Goal: Task Accomplishment & Management: Use online tool/utility

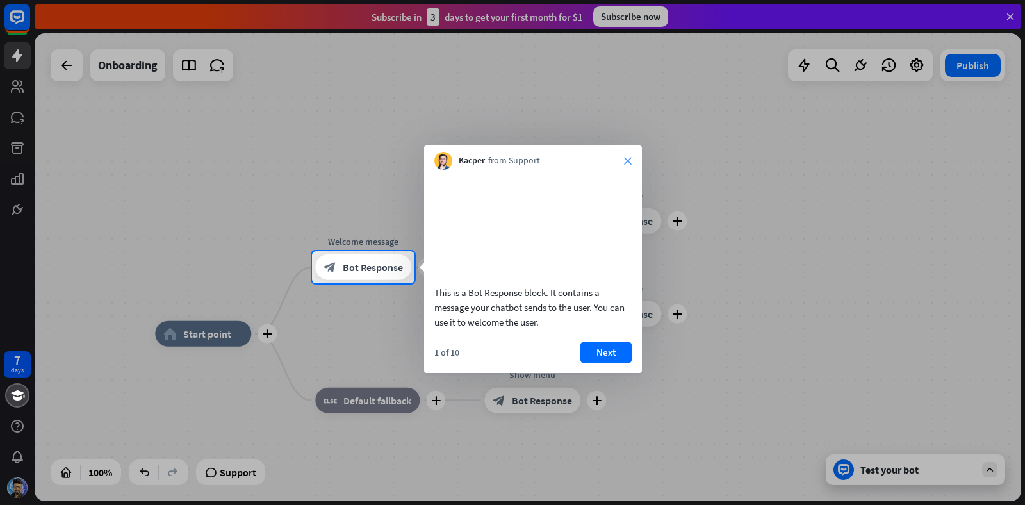
click at [624, 157] on icon "close" at bounding box center [628, 161] width 8 height 8
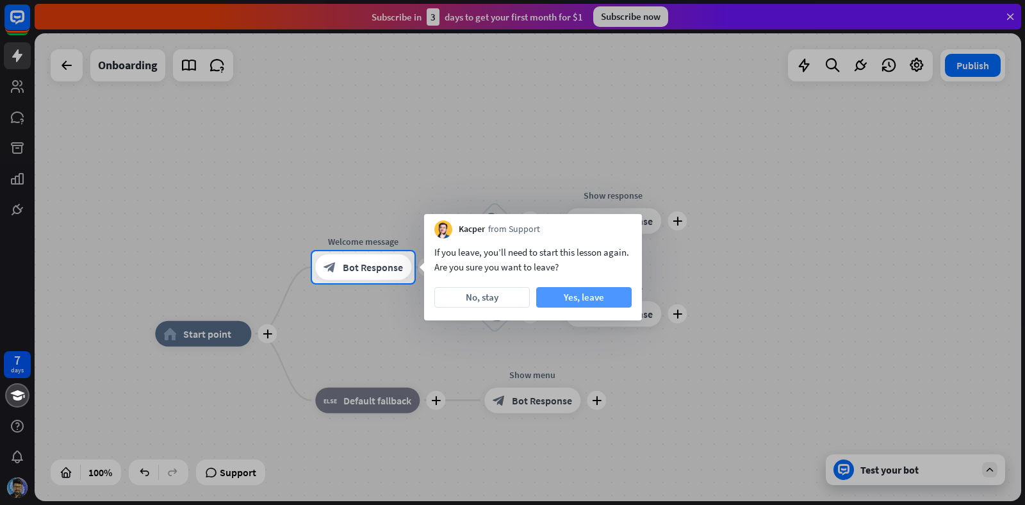
click at [561, 305] on button "Yes, leave" at bounding box center [583, 297] width 95 height 20
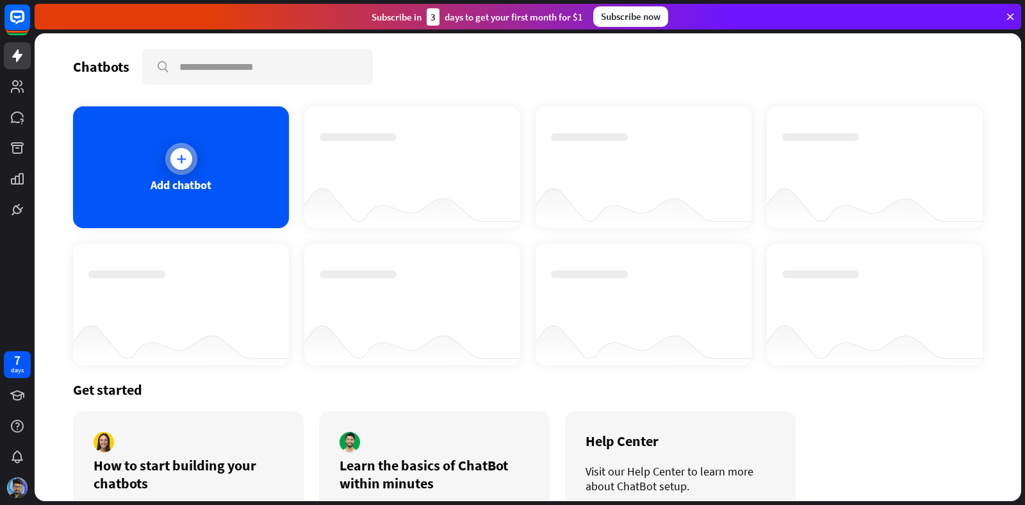
click at [203, 159] on div "Add chatbot" at bounding box center [181, 167] width 216 height 122
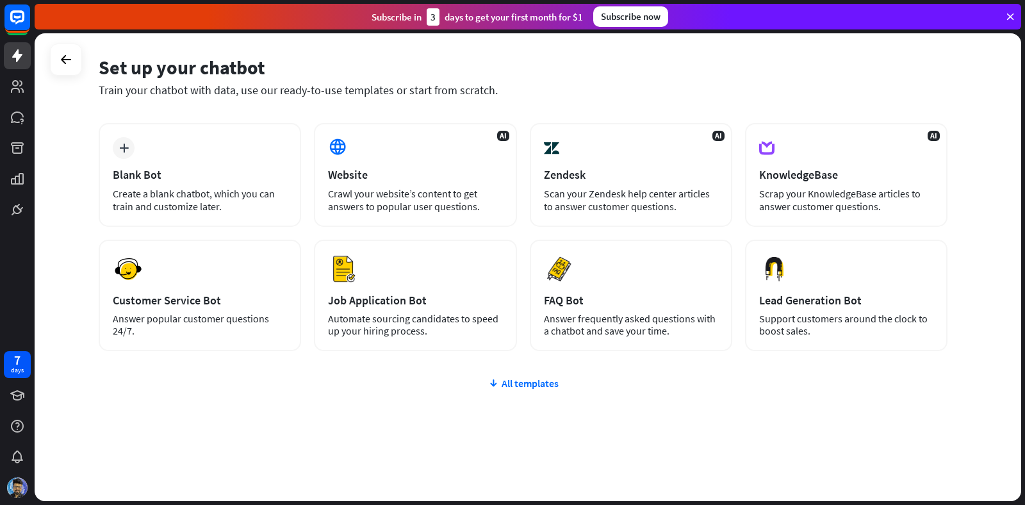
scroll to position [49, 0]
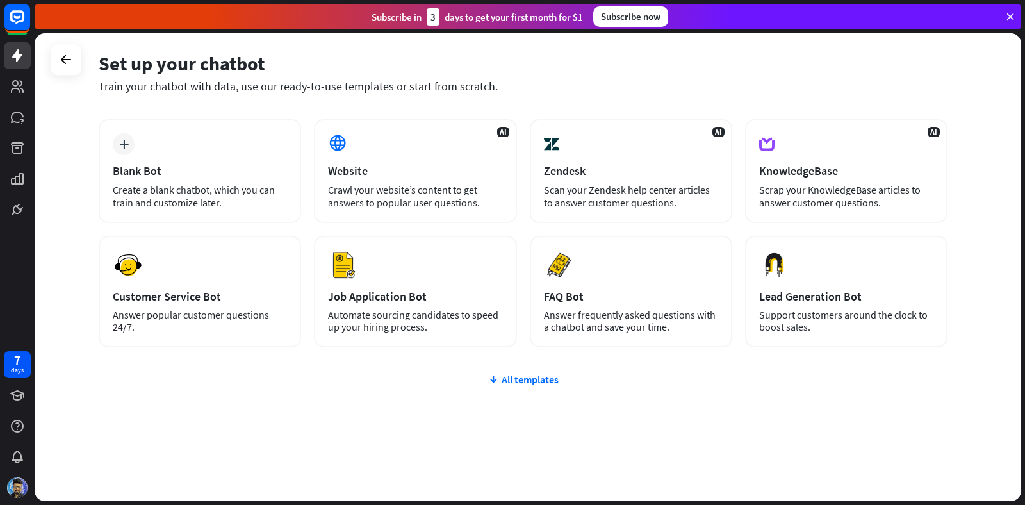
click at [509, 386] on div "plus Blank Bot Create a blank chatbot, which you can train and customize later.…" at bounding box center [523, 310] width 849 height 382
click at [517, 382] on div "All templates" at bounding box center [523, 379] width 849 height 13
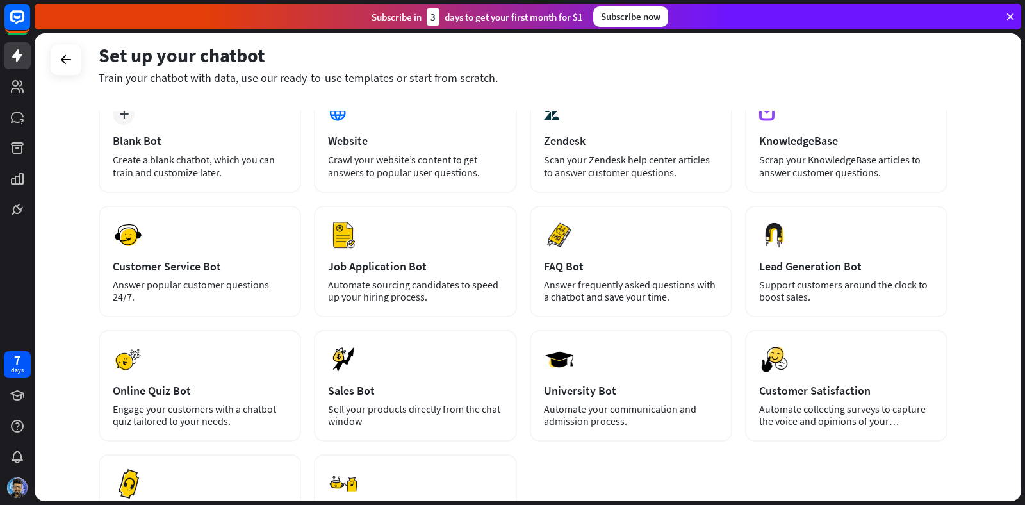
scroll to position [0, 0]
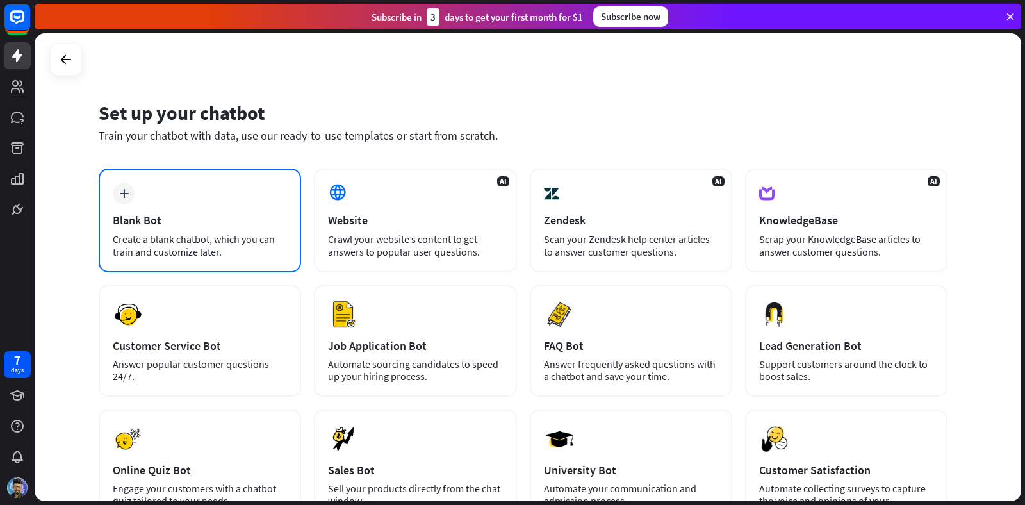
click at [242, 257] on div "Create a blank chatbot, which you can train and customize later." at bounding box center [200, 245] width 174 height 26
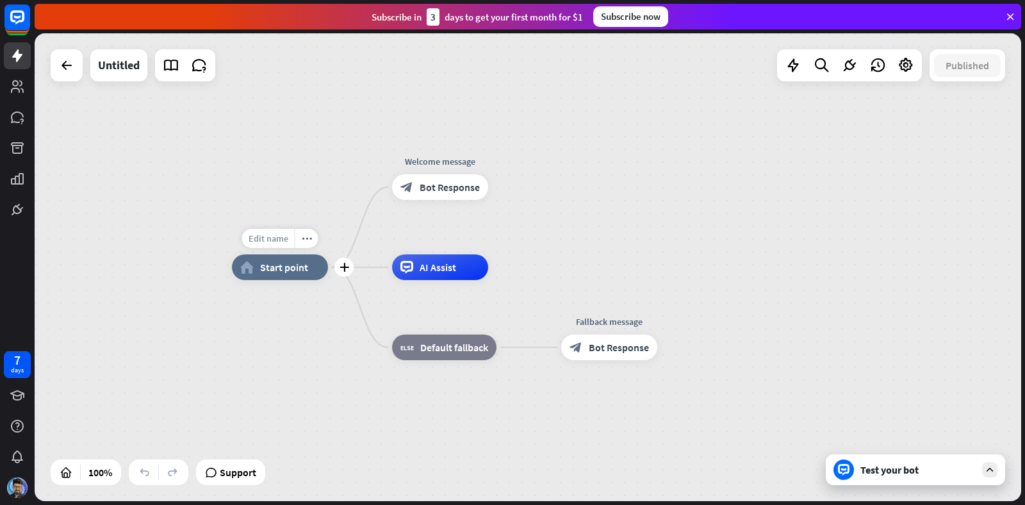
click at [275, 240] on span "Edit name" at bounding box center [268, 238] width 40 height 12
type input "**********"
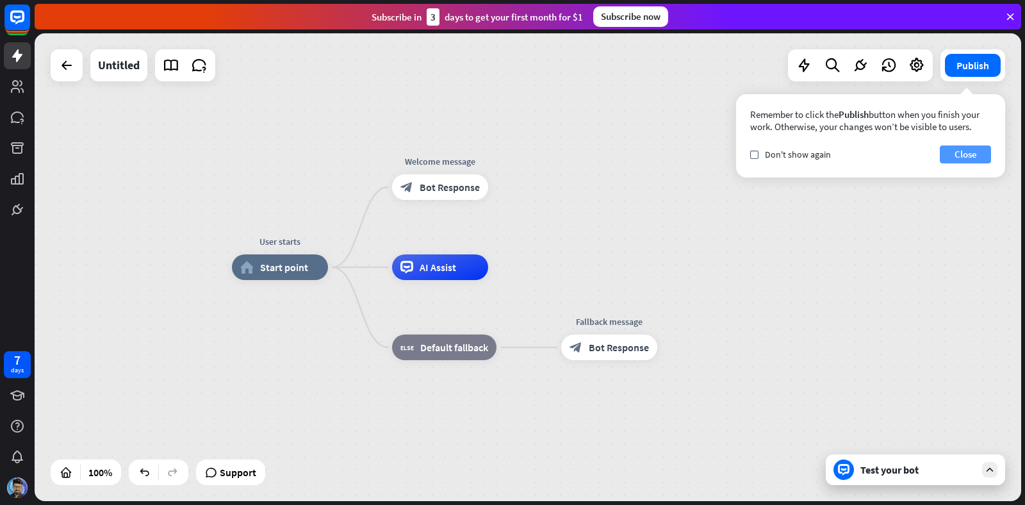
click at [953, 159] on button "Close" at bounding box center [965, 154] width 51 height 18
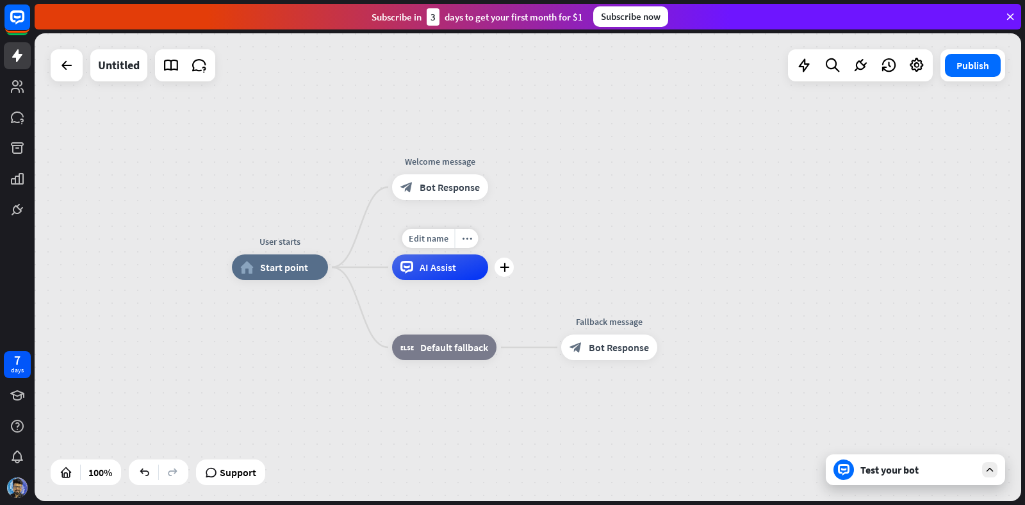
click at [430, 266] on span "AI Assist" at bounding box center [437, 267] width 37 height 13
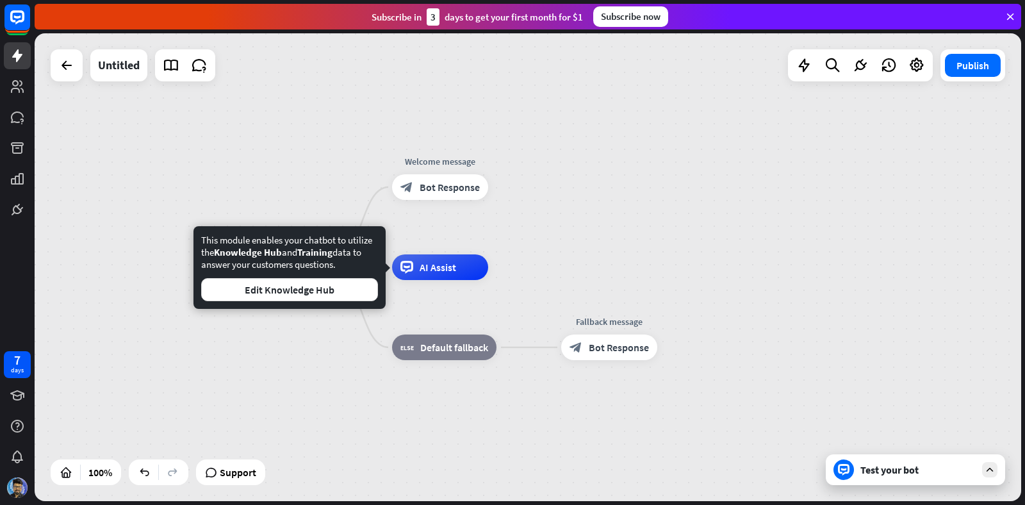
click at [599, 223] on div "User starts home_2 Start point Welcome message block_bot_response Bot Response …" at bounding box center [528, 267] width 986 height 468
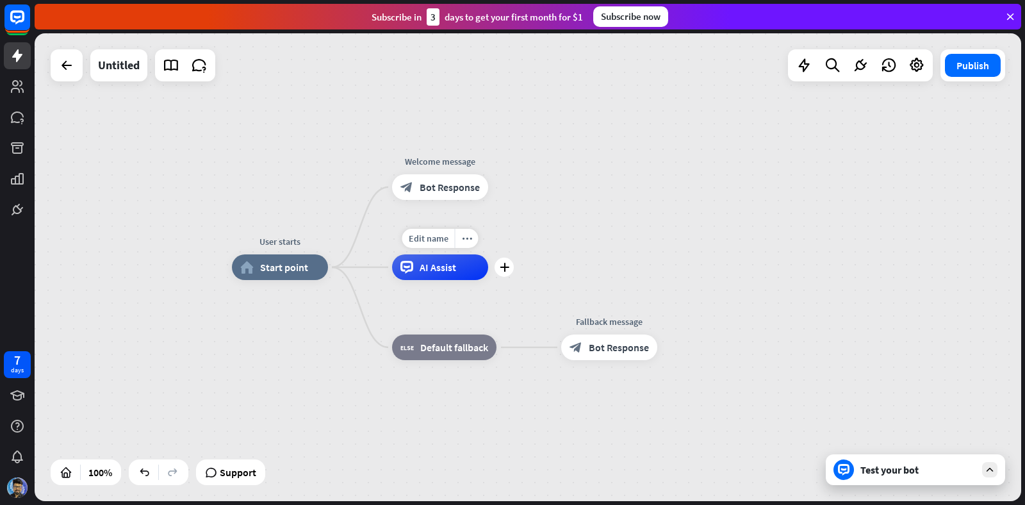
click at [425, 265] on span "AI Assist" at bounding box center [437, 267] width 37 height 13
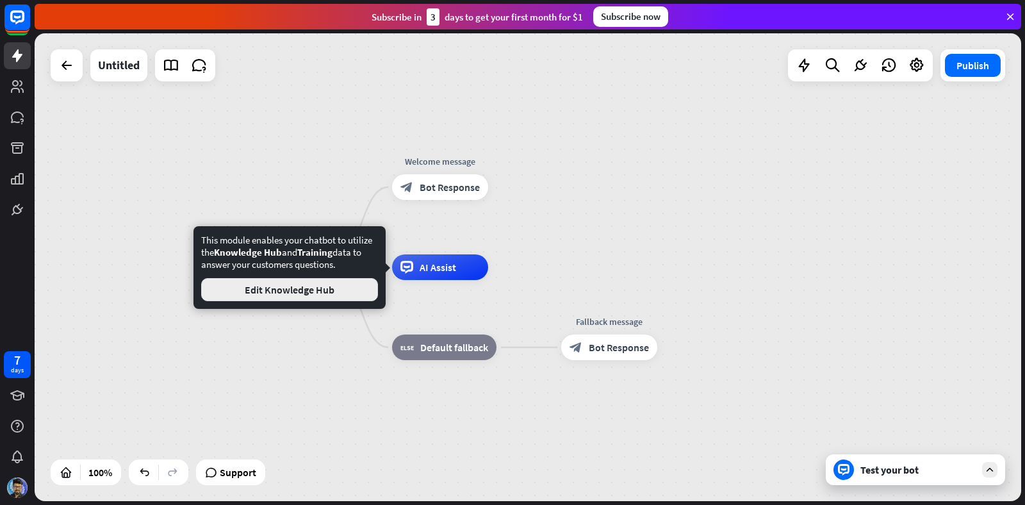
click at [311, 291] on button "Edit Knowledge Hub" at bounding box center [289, 289] width 177 height 23
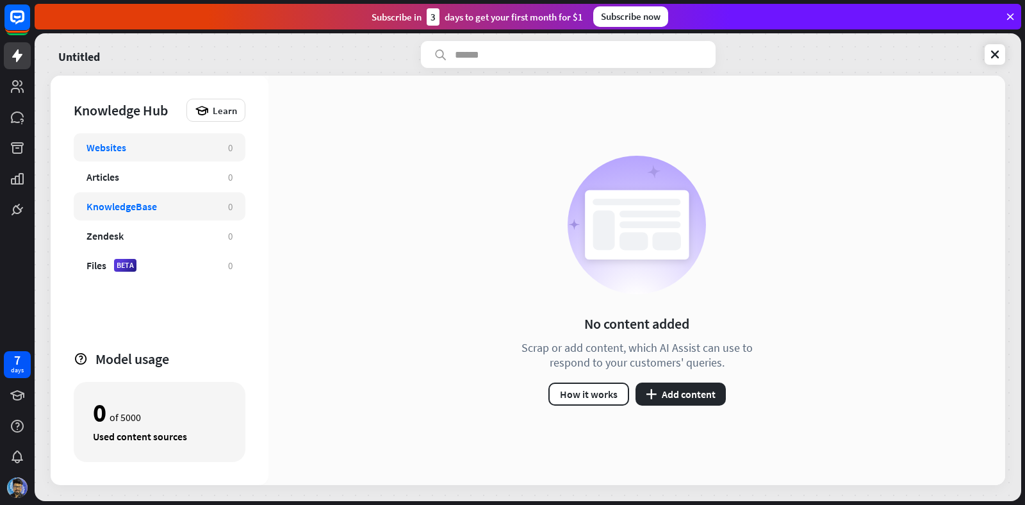
click at [181, 202] on div "KnowledgeBase" at bounding box center [150, 206] width 129 height 13
click at [165, 213] on div "KnowledgeBase 0" at bounding box center [160, 206] width 172 height 28
click at [649, 396] on icon "plus" at bounding box center [651, 394] width 11 height 10
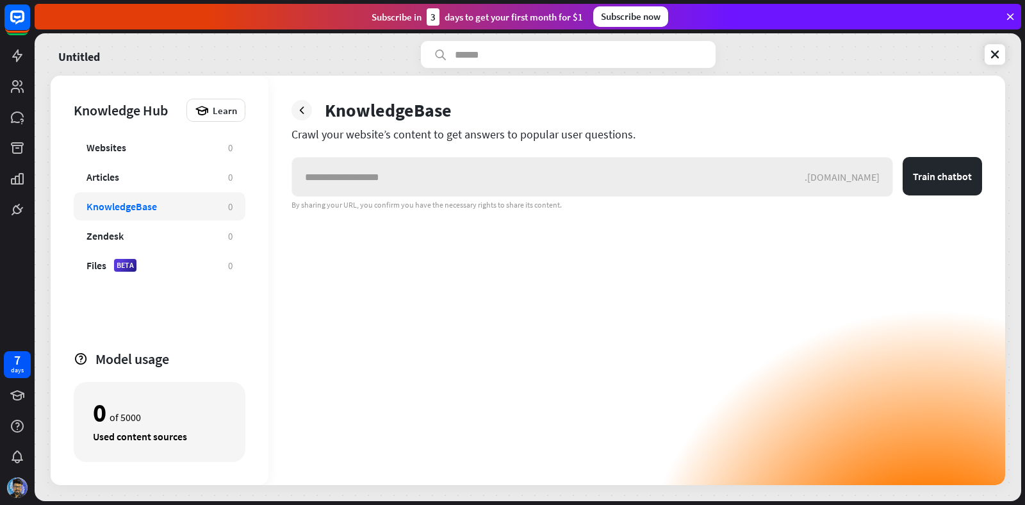
click at [544, 175] on input "text" at bounding box center [548, 177] width 512 height 38
click at [546, 247] on div ".[DOMAIN_NAME] Train chatbot By sharing your URL, you confirm you have the nece…" at bounding box center [636, 321] width 690 height 328
click at [305, 106] on icon at bounding box center [301, 110] width 13 height 13
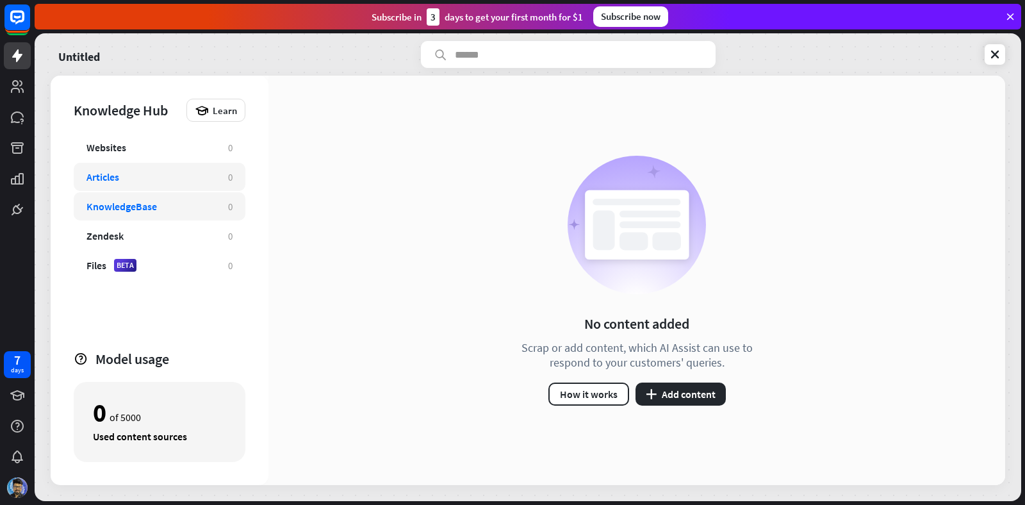
click at [147, 165] on div "Articles 0" at bounding box center [160, 177] width 172 height 28
click at [163, 150] on div "Websites" at bounding box center [150, 147] width 129 height 13
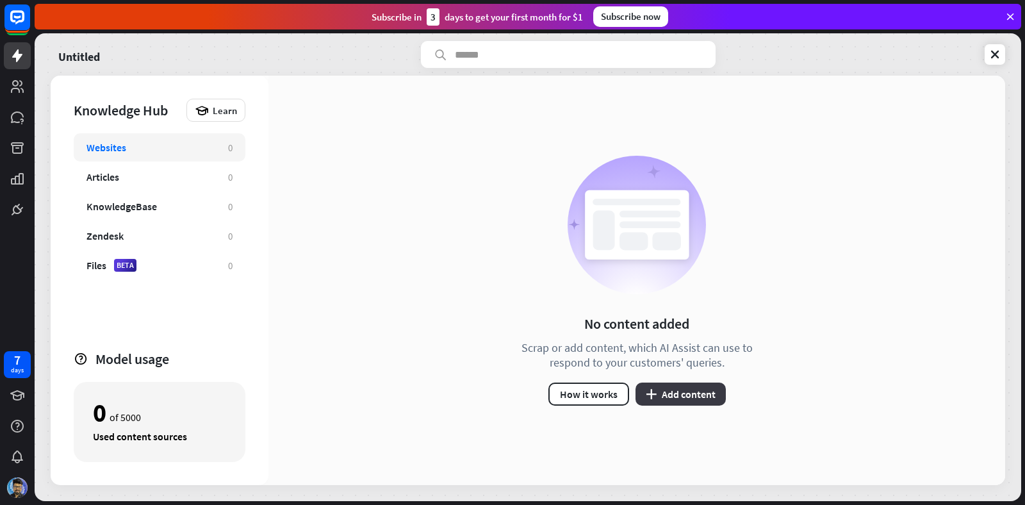
click at [648, 398] on icon "plus" at bounding box center [651, 394] width 11 height 10
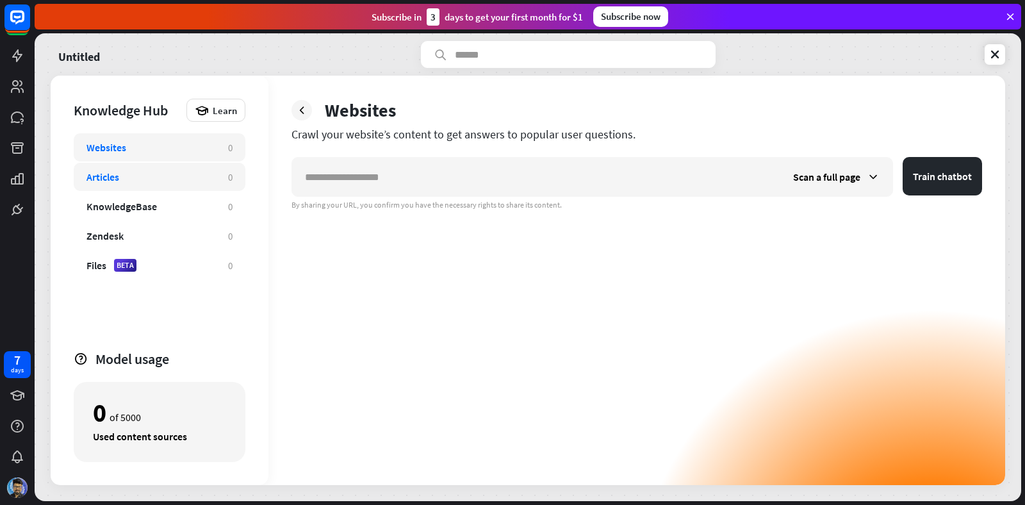
click at [175, 177] on div "Articles" at bounding box center [150, 176] width 129 height 13
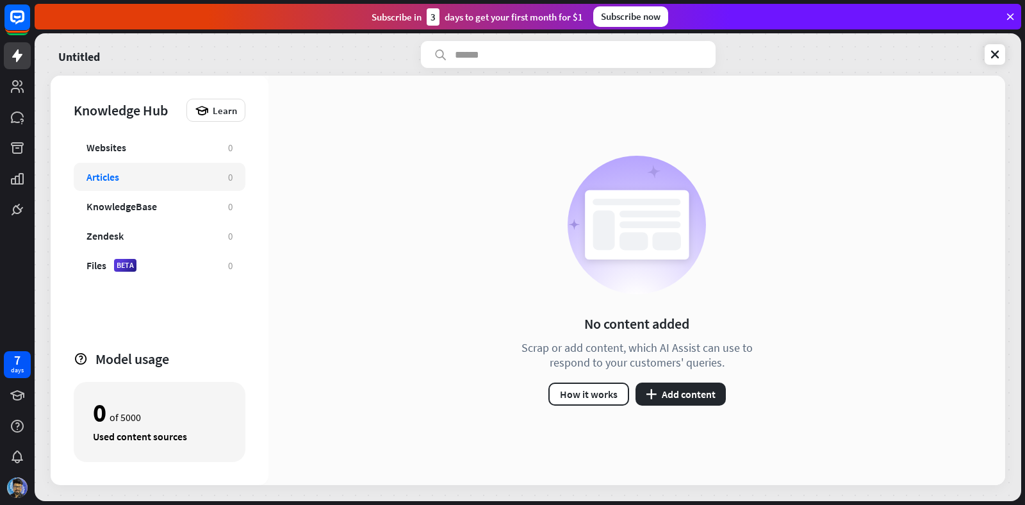
click at [688, 407] on div "No content added Scrap or add content, which AI Assist can use to respond to yo…" at bounding box center [636, 280] width 737 height 409
click at [694, 396] on button "plus Add content" at bounding box center [680, 393] width 90 height 23
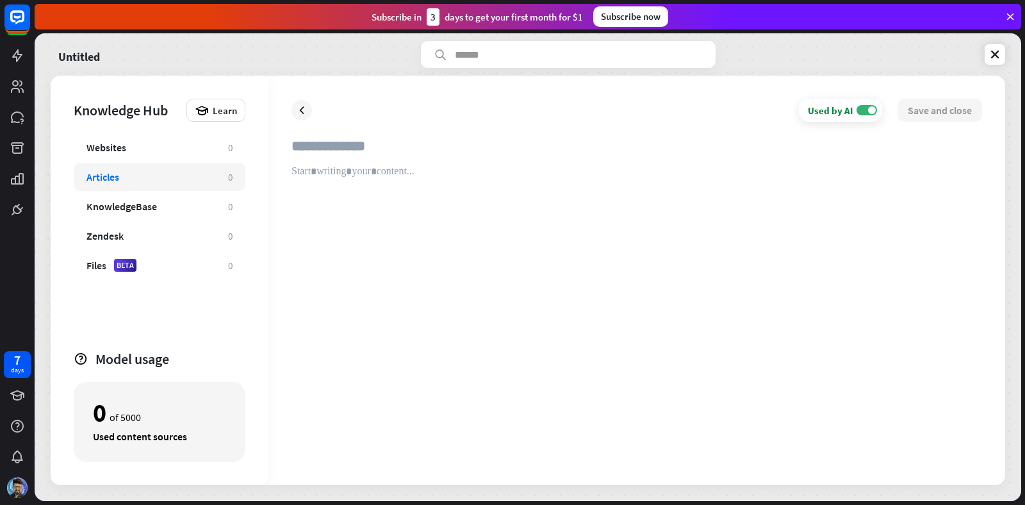
click at [485, 332] on div at bounding box center [636, 313] width 690 height 297
click at [15, 202] on icon at bounding box center [17, 209] width 15 height 15
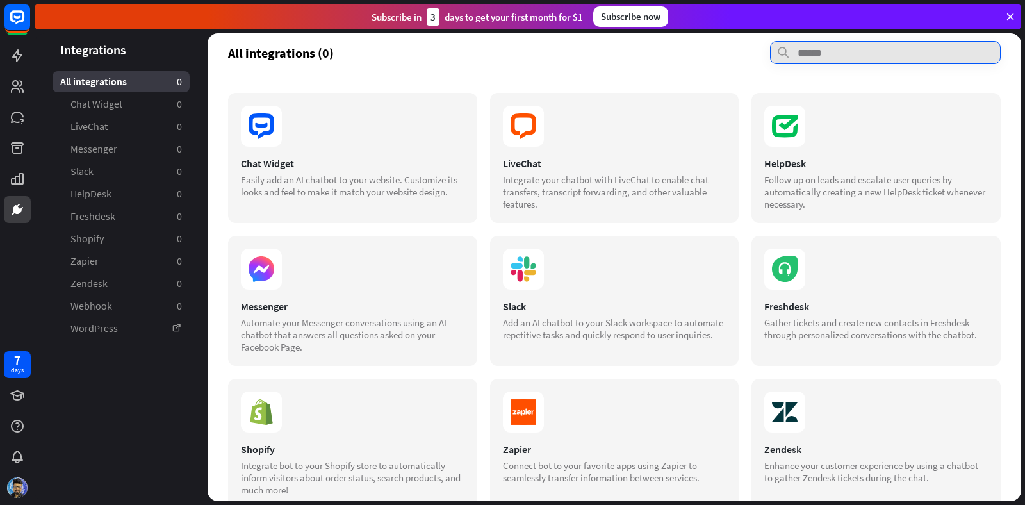
click at [829, 50] on input "text" at bounding box center [885, 52] width 231 height 23
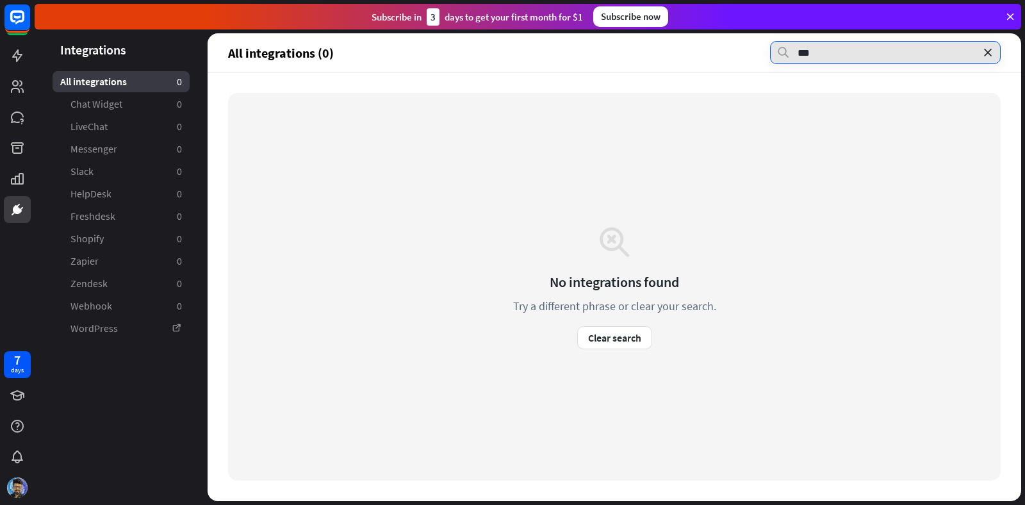
type input "****"
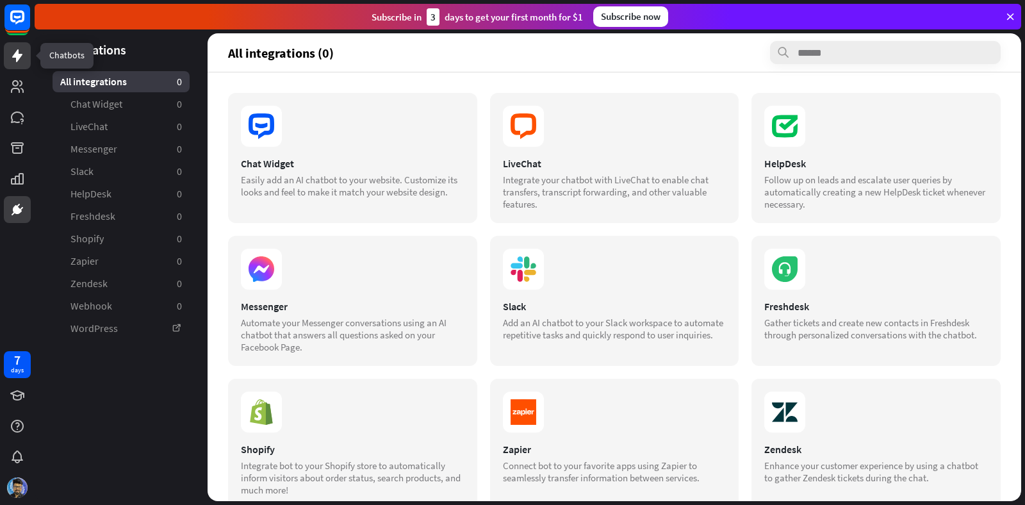
click at [25, 52] on link at bounding box center [17, 55] width 27 height 27
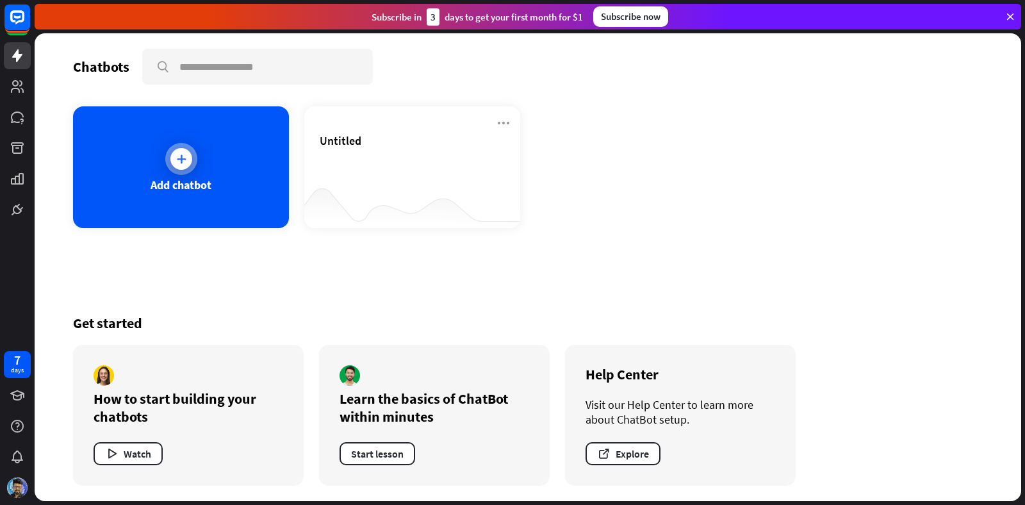
click at [168, 163] on div at bounding box center [181, 159] width 32 height 32
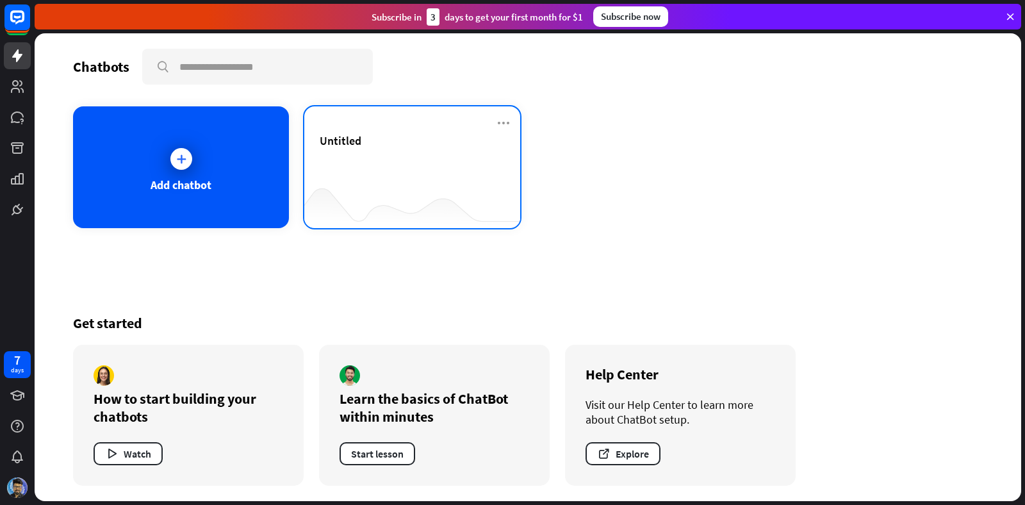
click at [331, 175] on div "Untitled" at bounding box center [412, 155] width 185 height 45
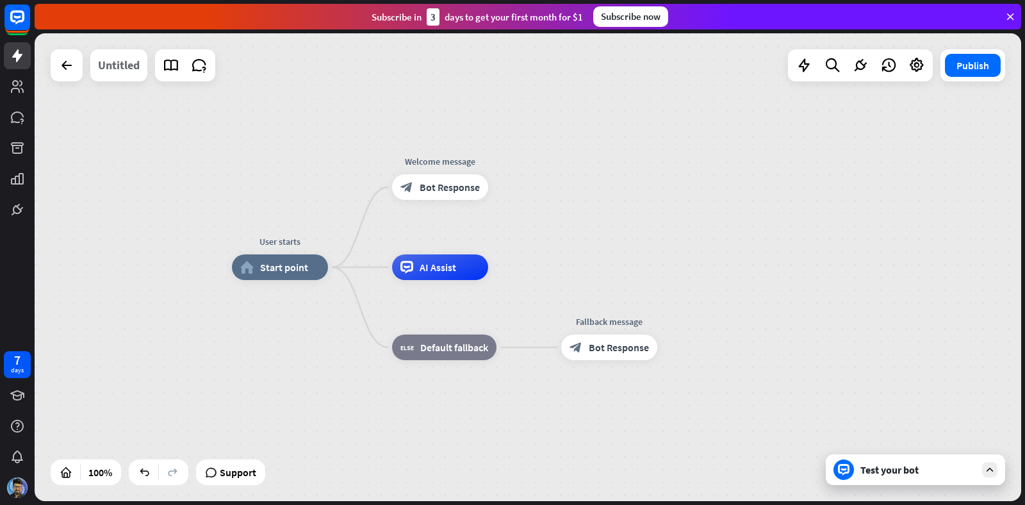
click at [127, 68] on div "Untitled" at bounding box center [119, 65] width 42 height 32
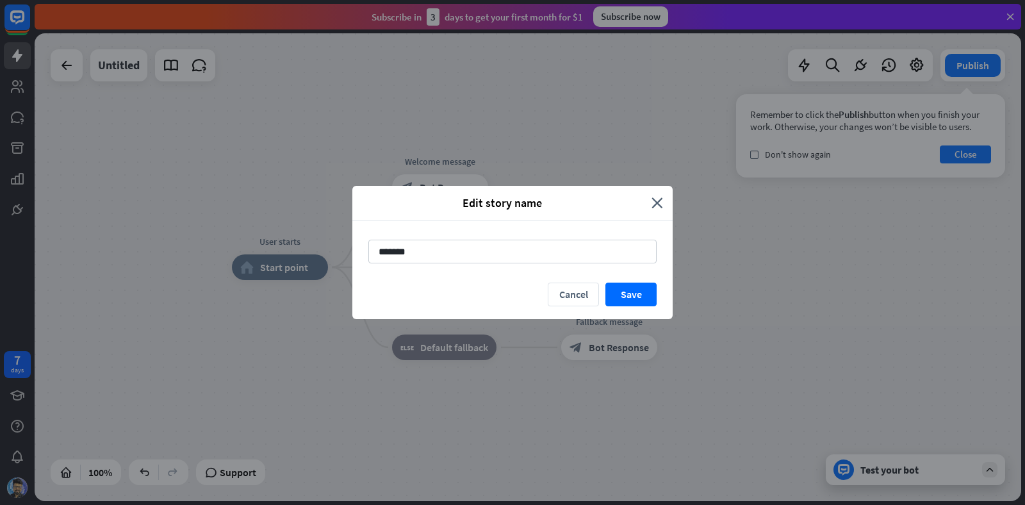
type input "********"
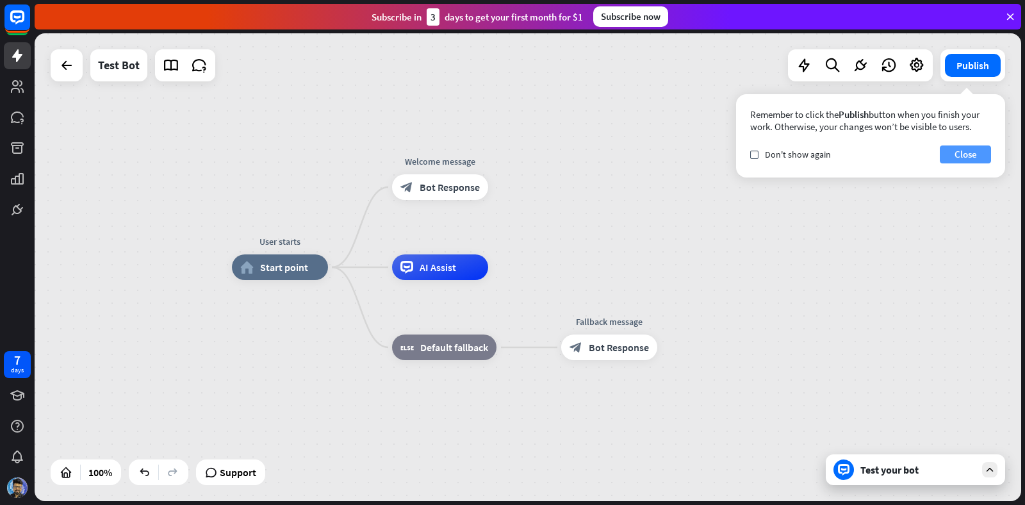
click at [952, 147] on button "Close" at bounding box center [965, 154] width 51 height 18
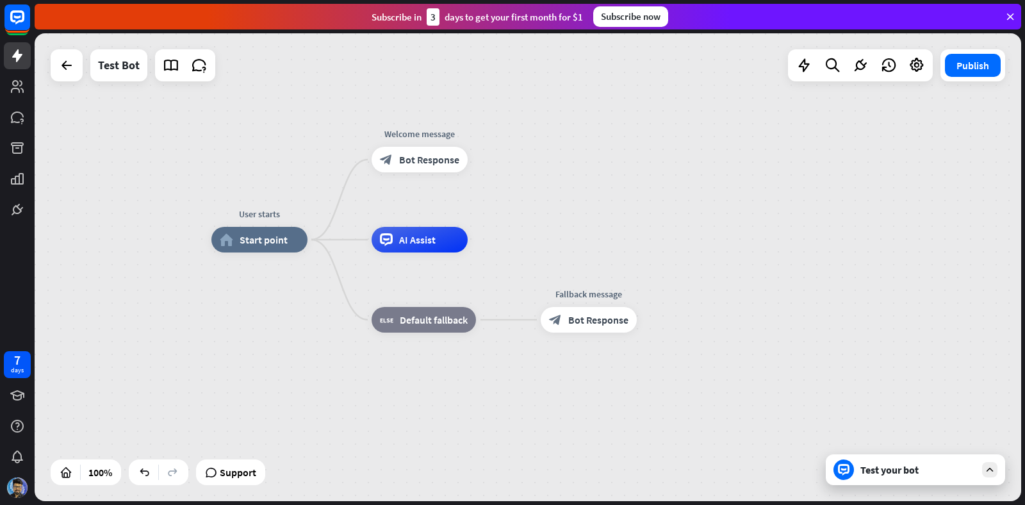
click at [912, 468] on div "Test your bot" at bounding box center [917, 469] width 115 height 13
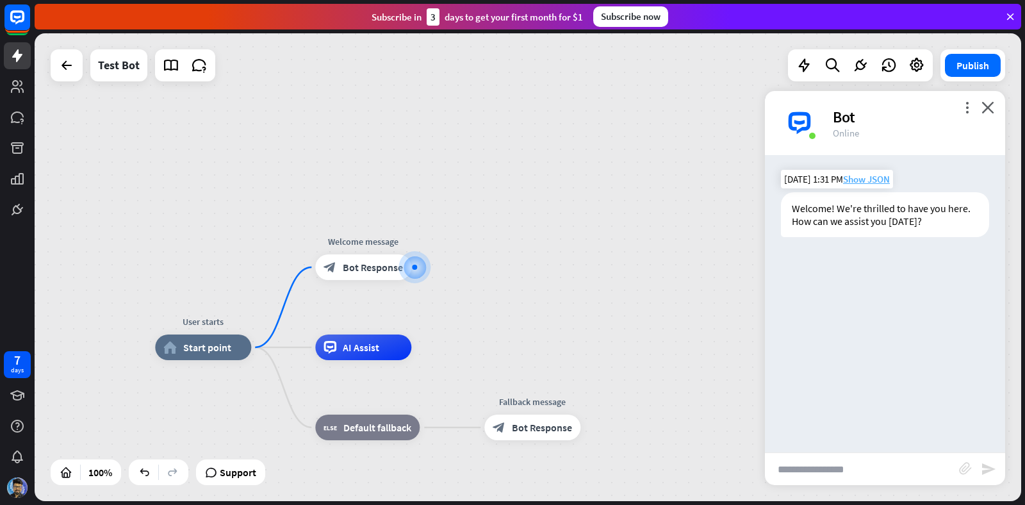
click at [872, 182] on span "Show JSON" at bounding box center [866, 179] width 47 height 12
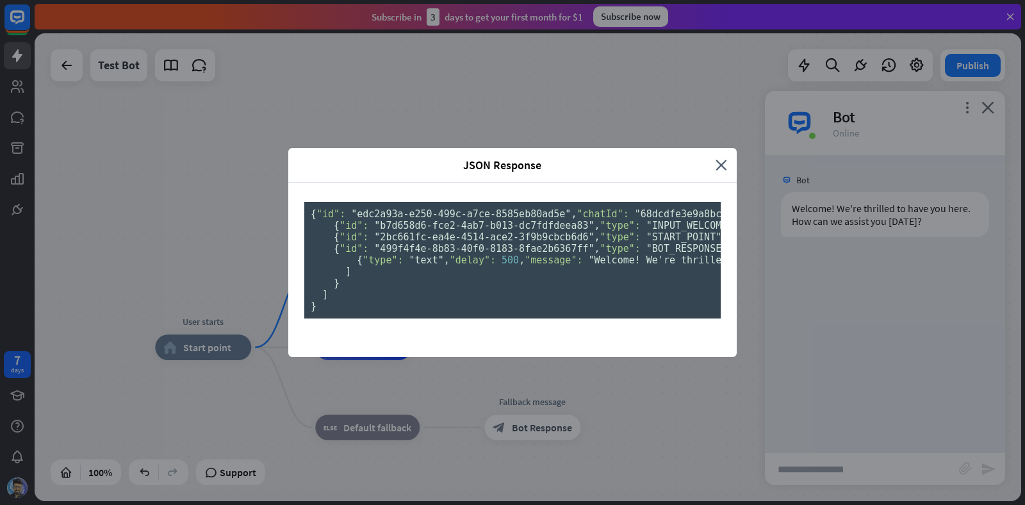
scroll to position [36, 0]
click at [724, 148] on div "JSON Response close" at bounding box center [512, 165] width 448 height 35
click at [726, 158] on icon "close" at bounding box center [721, 165] width 12 height 15
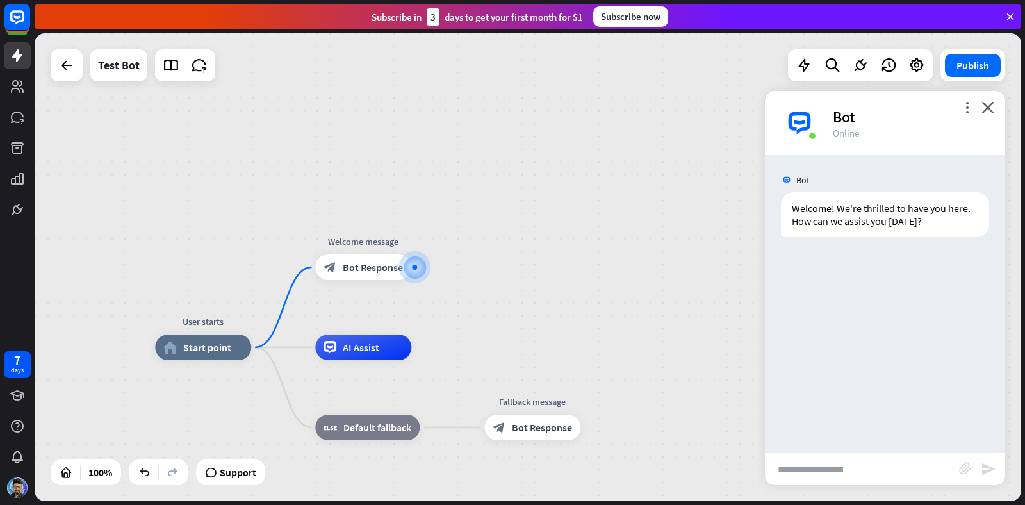
click at [547, 280] on div "User starts home_2 Start point Welcome message block_bot_response Bot Response …" at bounding box center [528, 267] width 986 height 468
click at [380, 275] on div "block_bot_response Bot Response" at bounding box center [363, 267] width 96 height 26
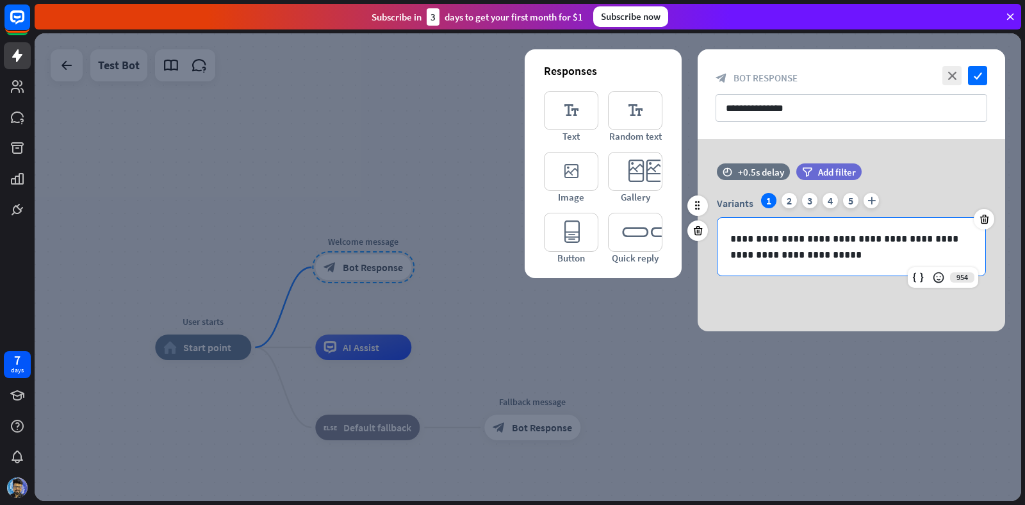
click at [741, 234] on p "**********" at bounding box center [851, 247] width 242 height 32
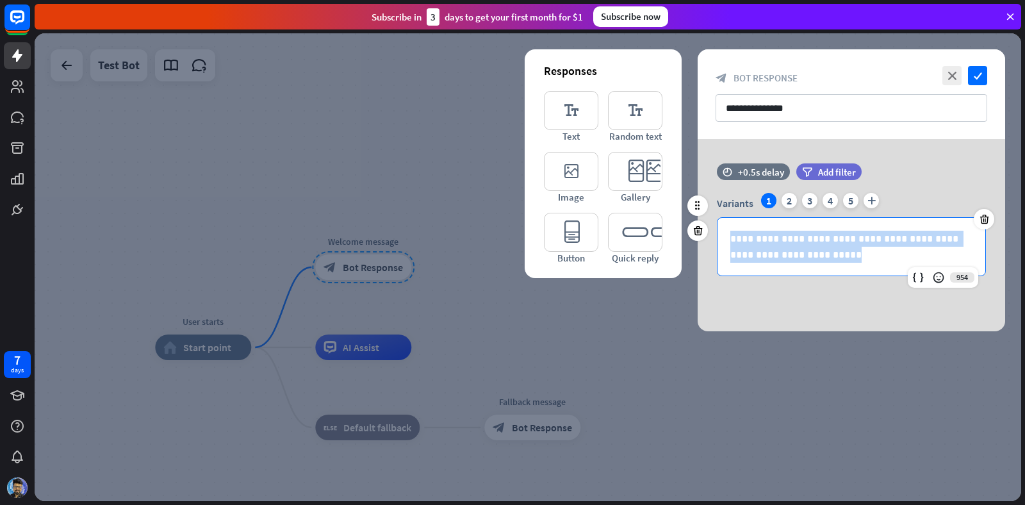
click at [741, 234] on p "**********" at bounding box center [851, 247] width 242 height 32
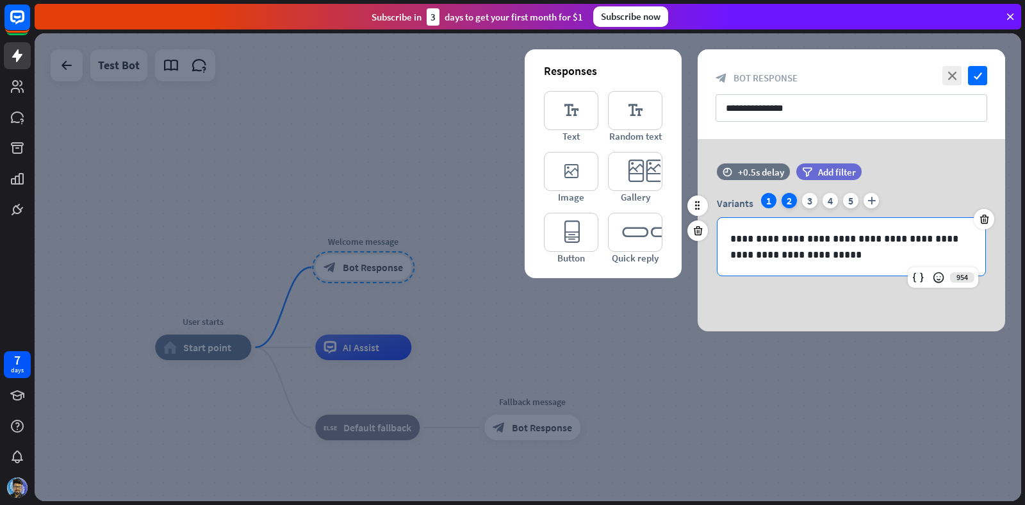
click at [785, 199] on div "2" at bounding box center [788, 200] width 15 height 15
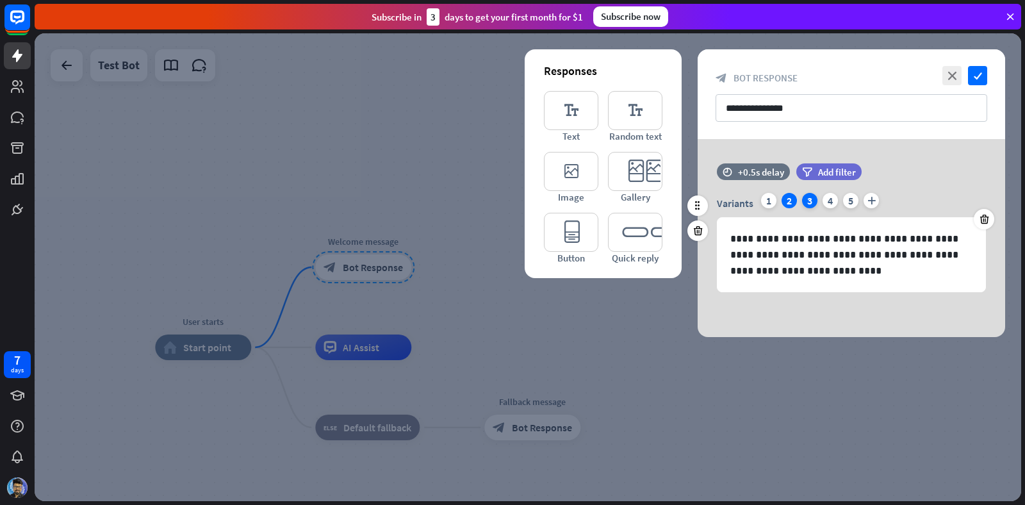
click at [812, 198] on div "3" at bounding box center [809, 200] width 15 height 15
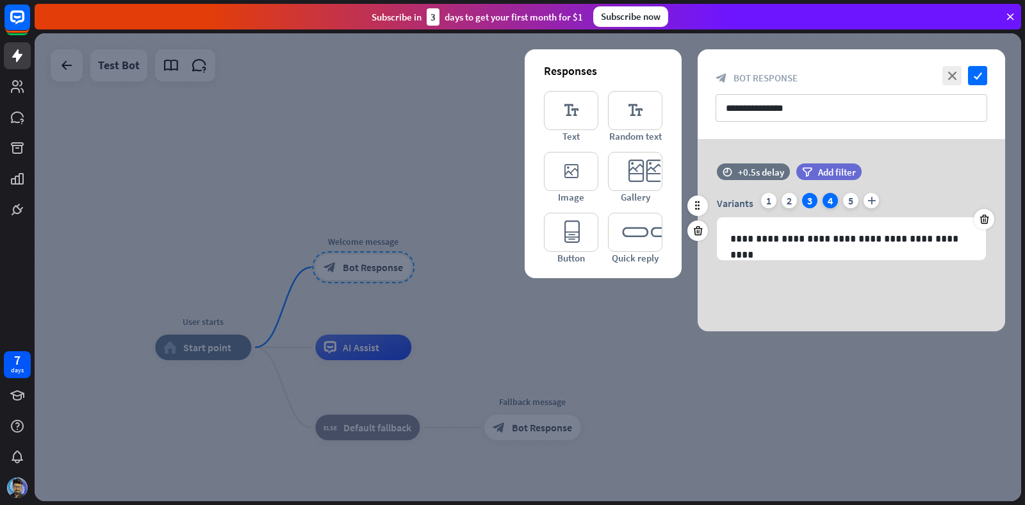
click at [824, 197] on div "4" at bounding box center [829, 200] width 15 height 15
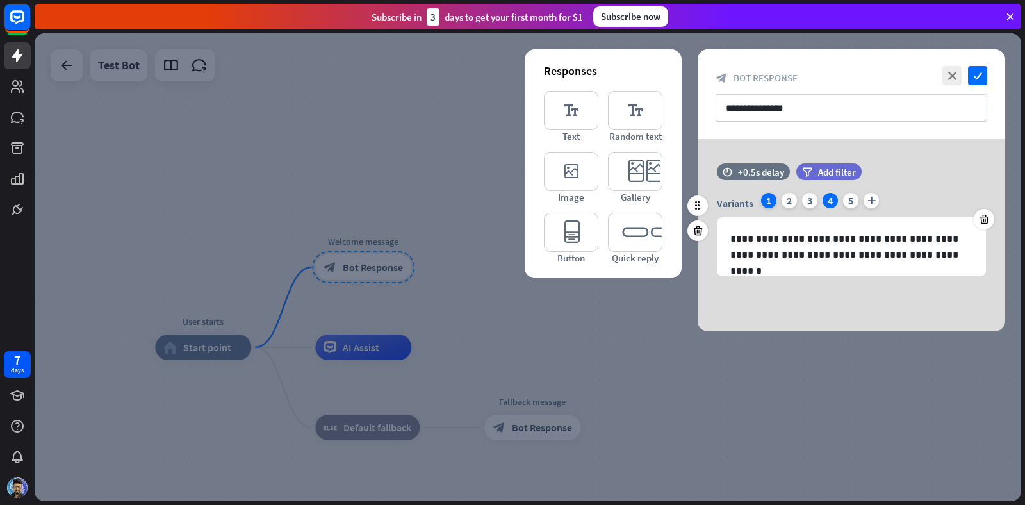
click at [769, 200] on div "1" at bounding box center [768, 200] width 15 height 15
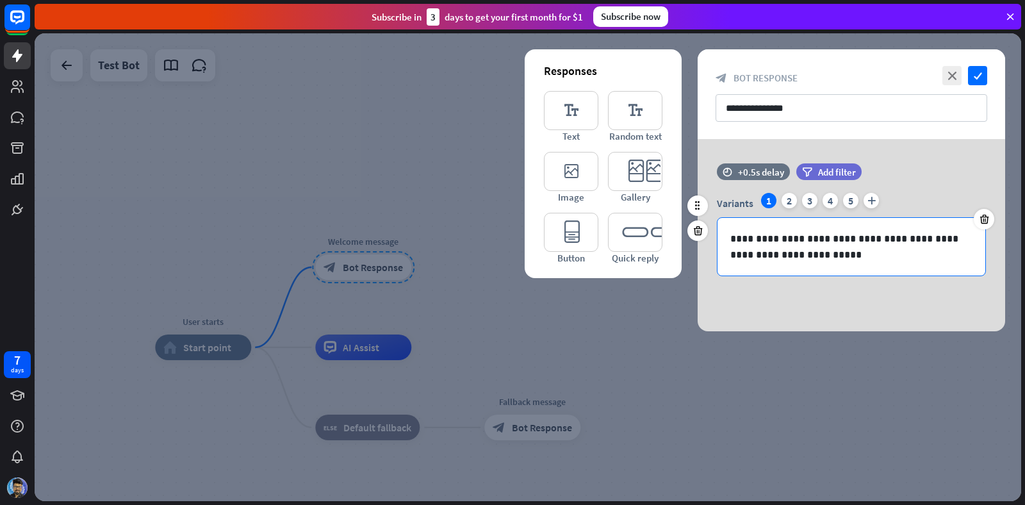
click at [767, 234] on p "**********" at bounding box center [851, 247] width 242 height 32
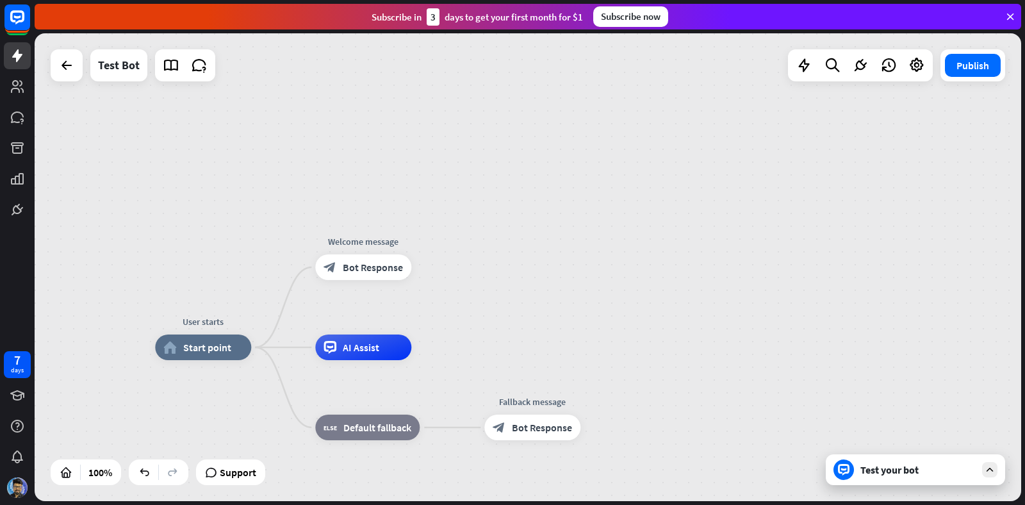
click at [585, 296] on div "User starts home_2 Start point Welcome message block_bot_response Bot Response …" at bounding box center [528, 267] width 986 height 468
click at [354, 265] on span "Bot Response" at bounding box center [373, 267] width 60 height 13
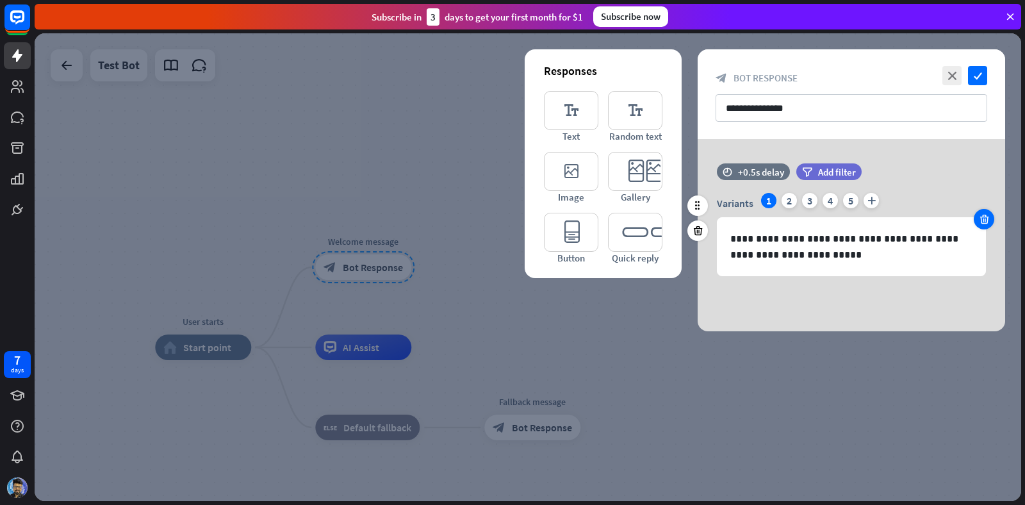
click at [984, 218] on icon at bounding box center [984, 219] width 12 height 12
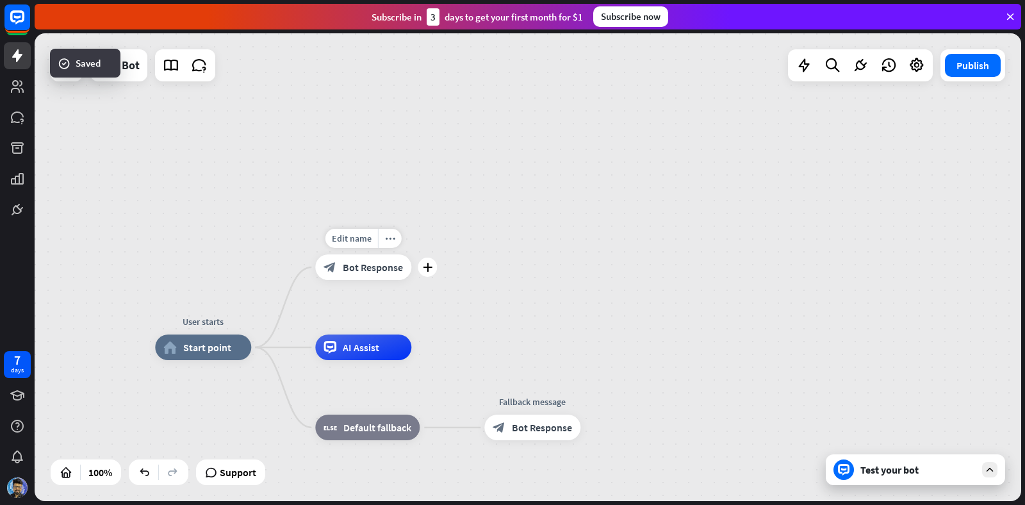
click at [382, 280] on div "Edit name more_horiz plus Welcome message block_bot_response Bot Response" at bounding box center [363, 267] width 96 height 26
click at [371, 275] on div "block_bot_response Bot Response" at bounding box center [363, 267] width 96 height 26
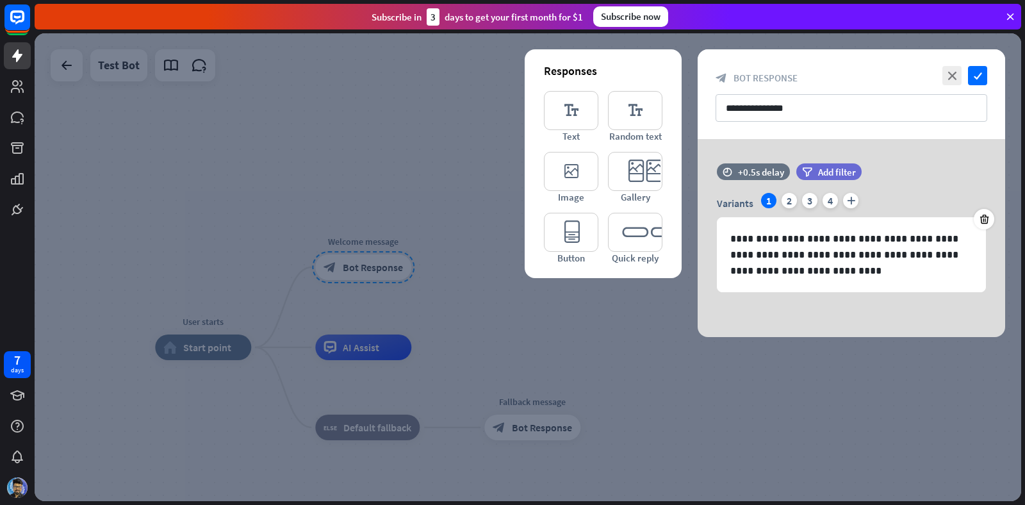
click at [371, 275] on div at bounding box center [528, 267] width 986 height 468
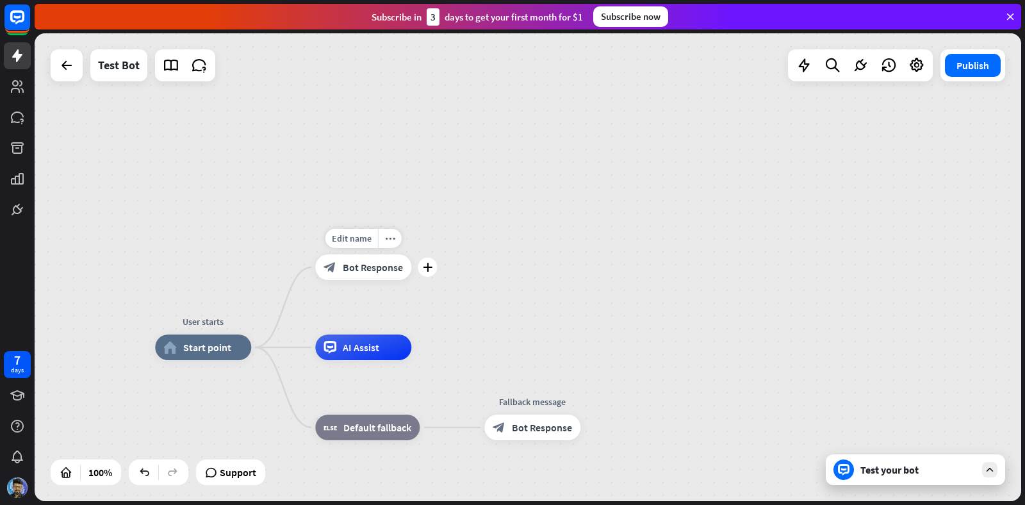
click at [371, 275] on div "block_bot_response Bot Response" at bounding box center [363, 267] width 96 height 26
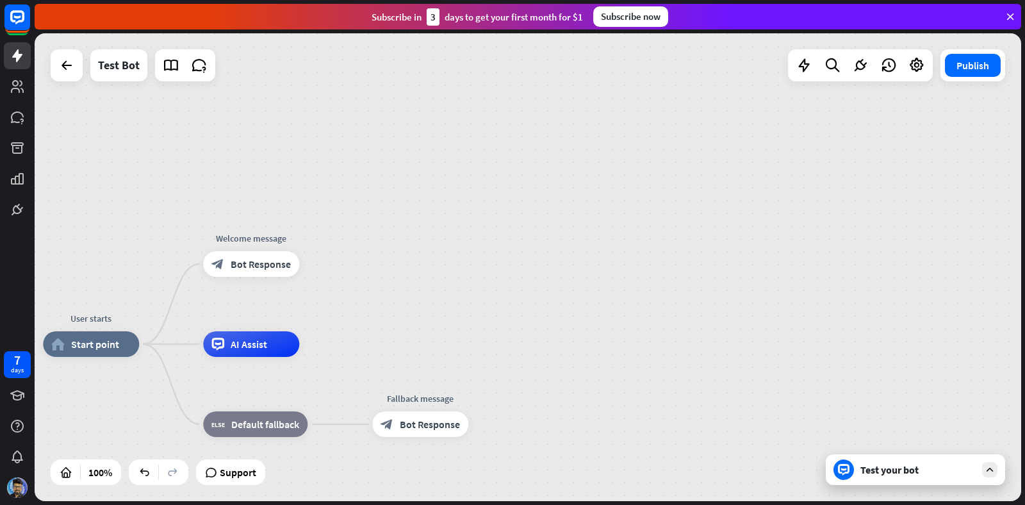
drag, startPoint x: 460, startPoint y: 277, endPoint x: 447, endPoint y: 267, distance: 16.0
click at [446, 268] on div "User starts home_2 Start point Welcome message block_bot_response Bot Response …" at bounding box center [528, 267] width 986 height 468
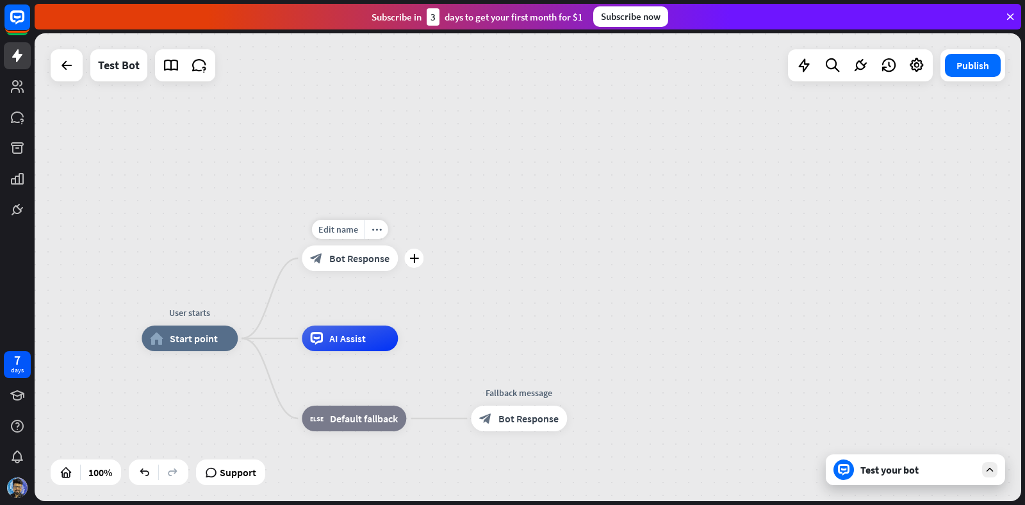
click at [302, 271] on div "Edit name more_horiz plus block_bot_response Bot Response" at bounding box center [350, 258] width 96 height 26
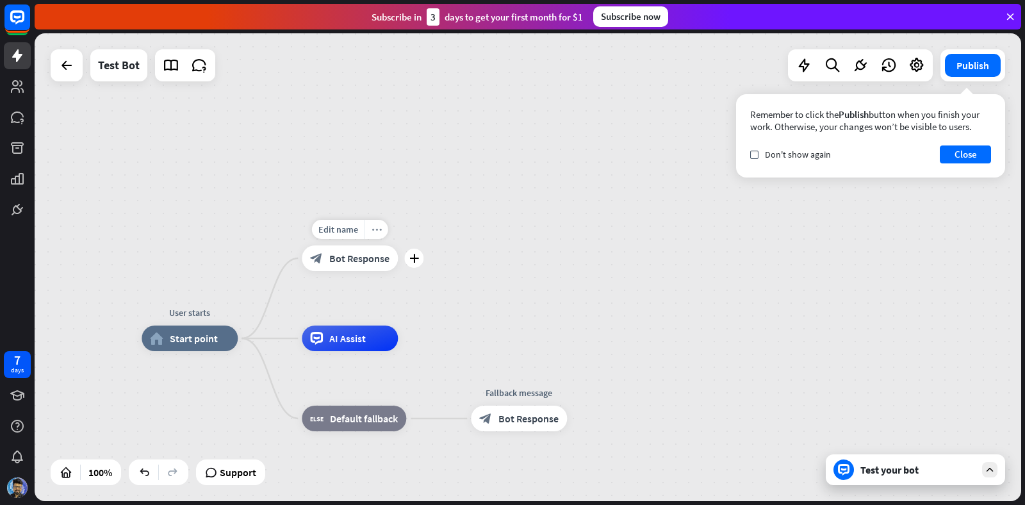
click at [380, 232] on div "more_horiz" at bounding box center [376, 229] width 24 height 19
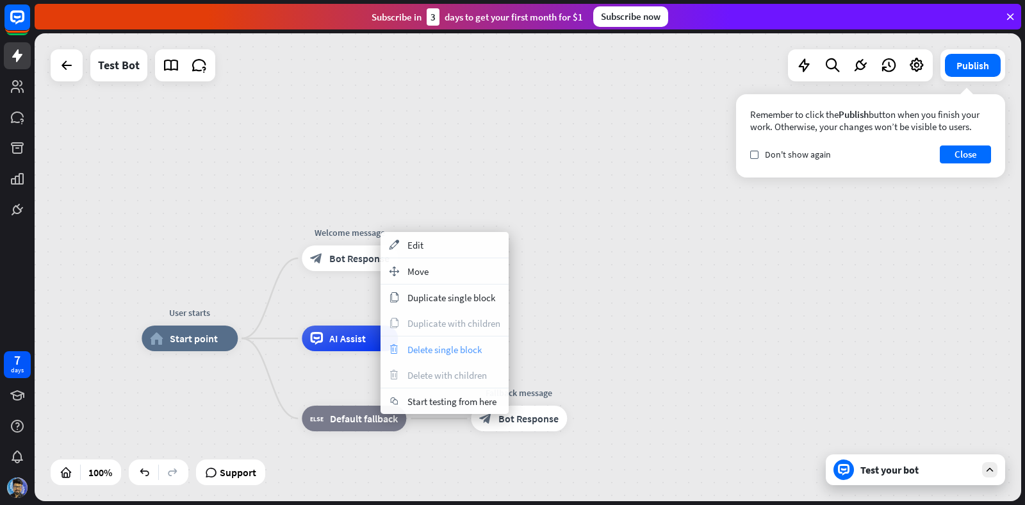
click at [432, 343] on span "Delete single block" at bounding box center [444, 349] width 74 height 12
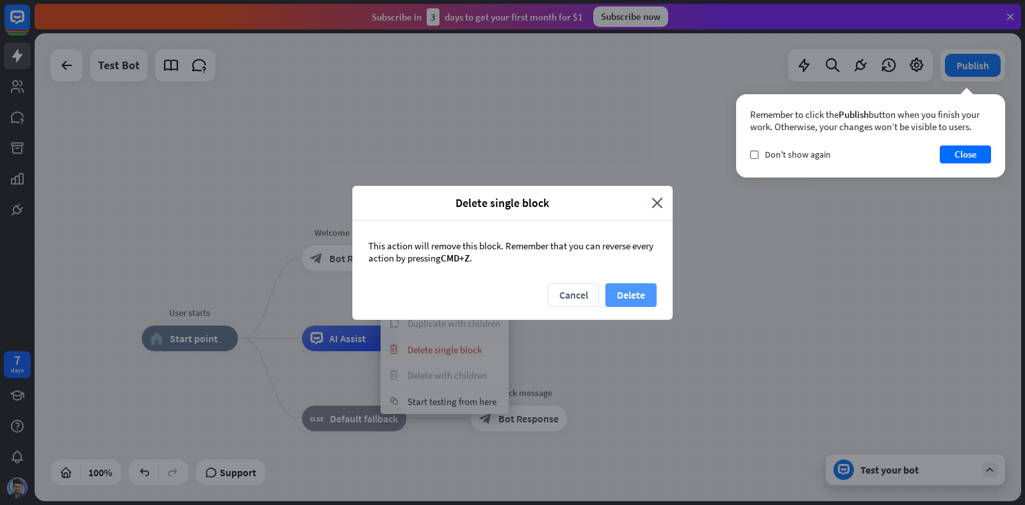
click at [618, 301] on button "Delete" at bounding box center [630, 295] width 51 height 24
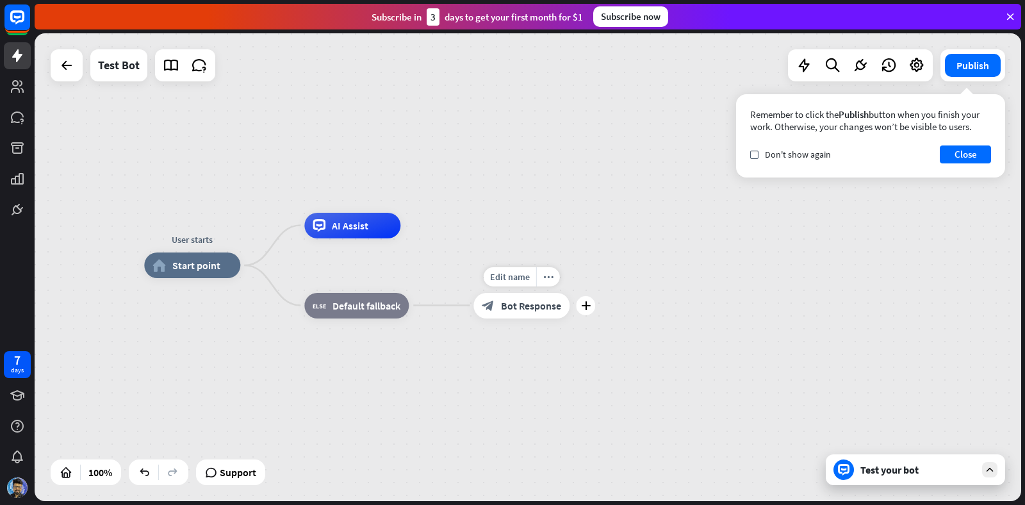
click at [517, 307] on span "Bot Response" at bounding box center [531, 305] width 60 height 13
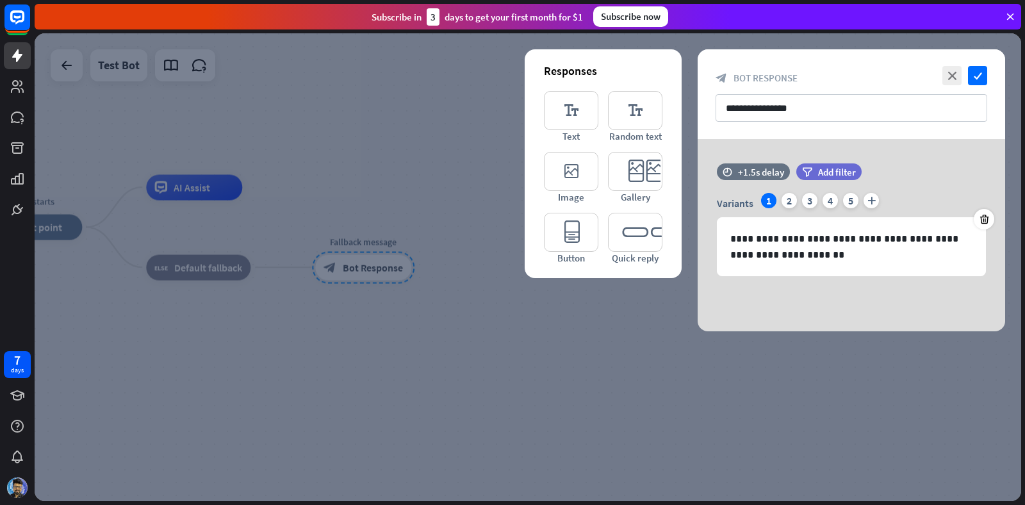
click at [517, 339] on div at bounding box center [528, 267] width 986 height 468
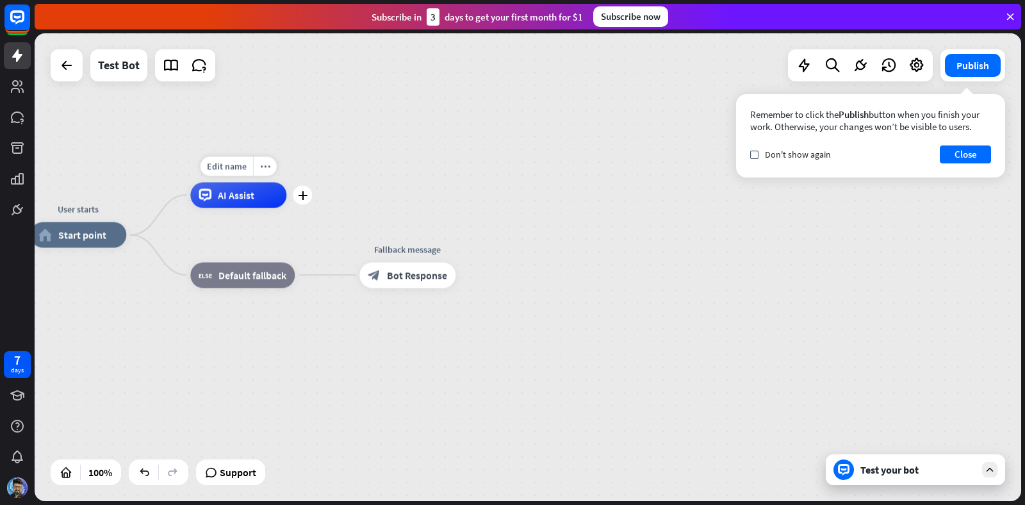
click at [235, 196] on span "AI Assist" at bounding box center [236, 194] width 37 height 13
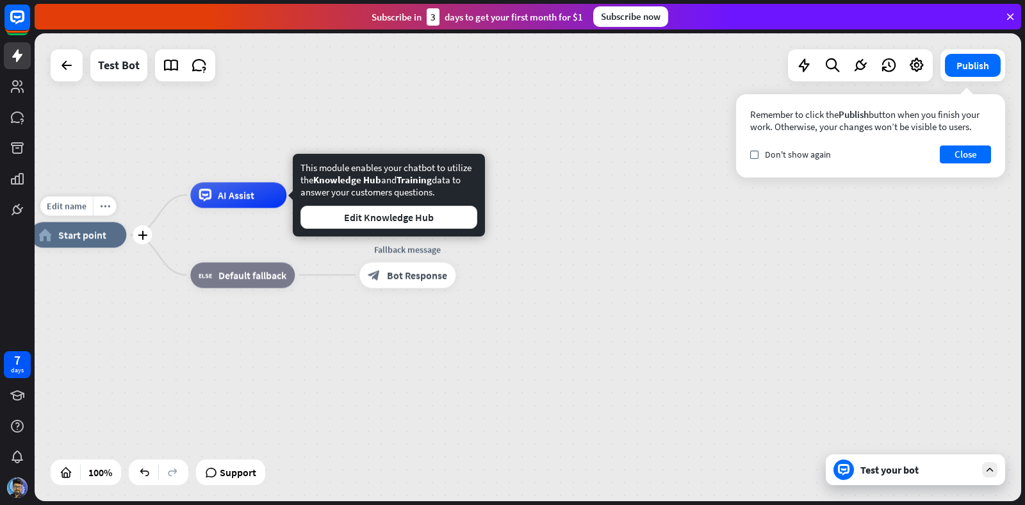
click at [104, 238] on span "Start point" at bounding box center [82, 235] width 48 height 13
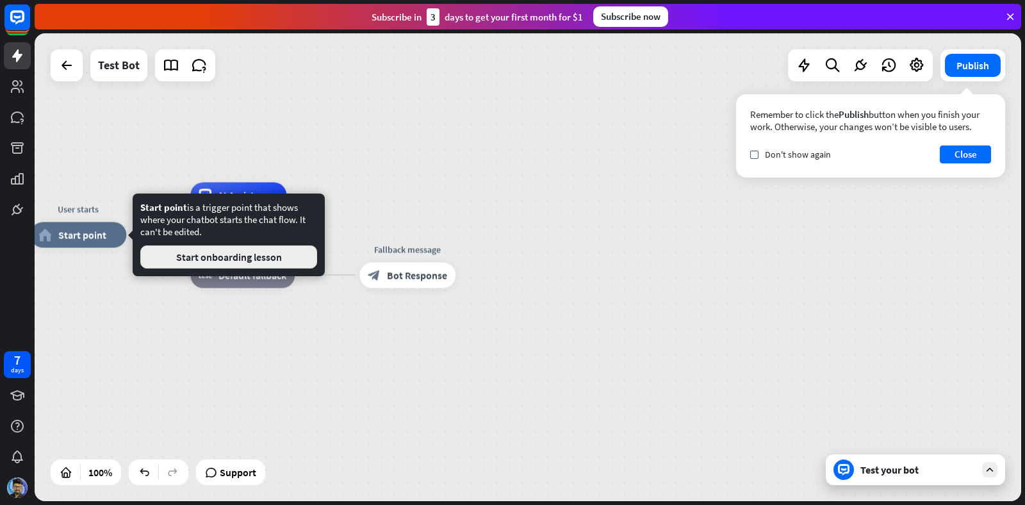
click at [179, 255] on button "Start onboarding lesson" at bounding box center [228, 256] width 177 height 23
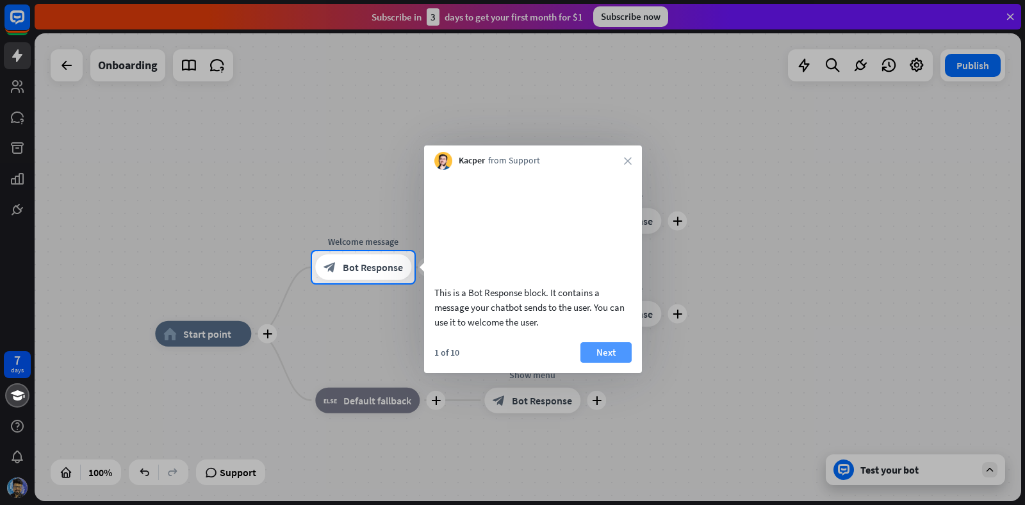
click at [605, 362] on button "Next" at bounding box center [605, 352] width 51 height 20
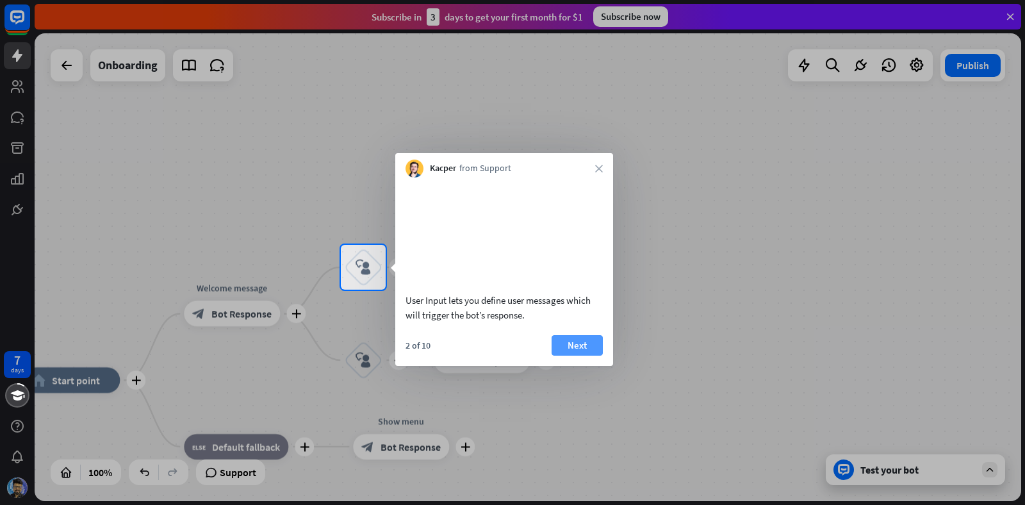
click at [576, 355] on button "Next" at bounding box center [576, 345] width 51 height 20
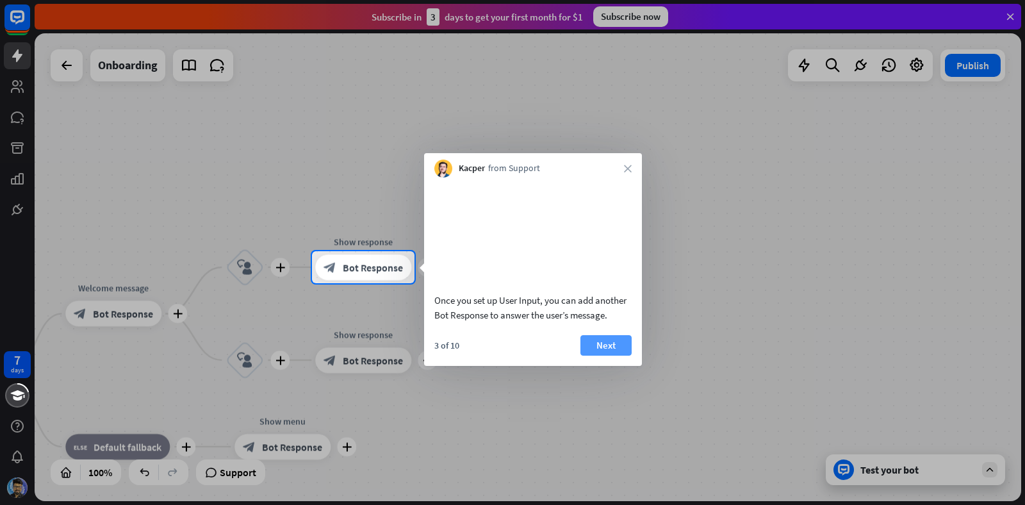
click at [613, 355] on button "Next" at bounding box center [605, 345] width 51 height 20
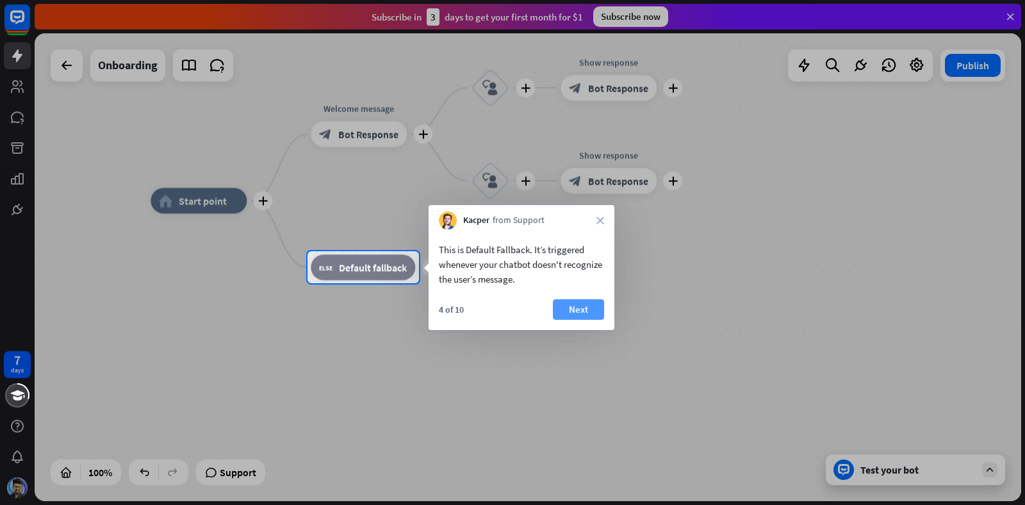
click at [579, 313] on button "Next" at bounding box center [578, 309] width 51 height 20
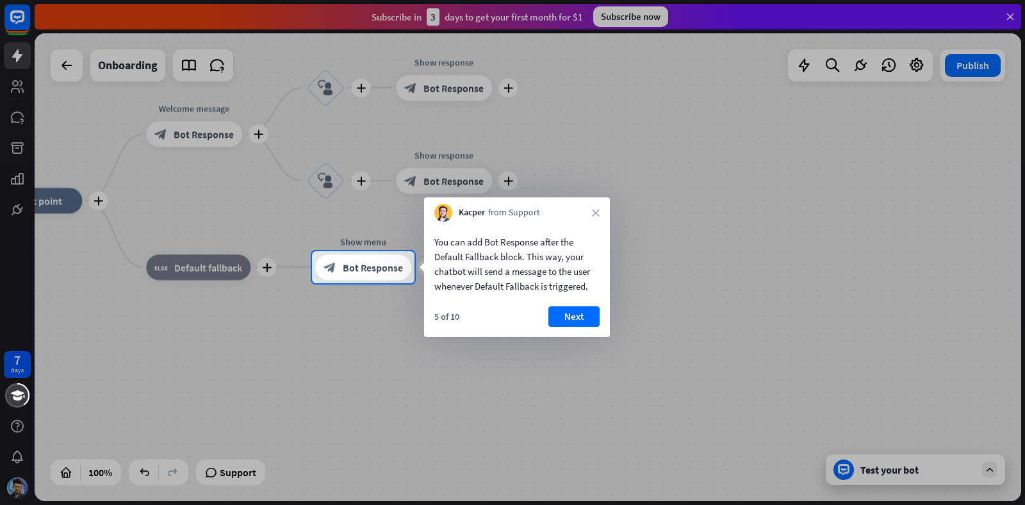
click at [579, 313] on button "Next" at bounding box center [573, 316] width 51 height 20
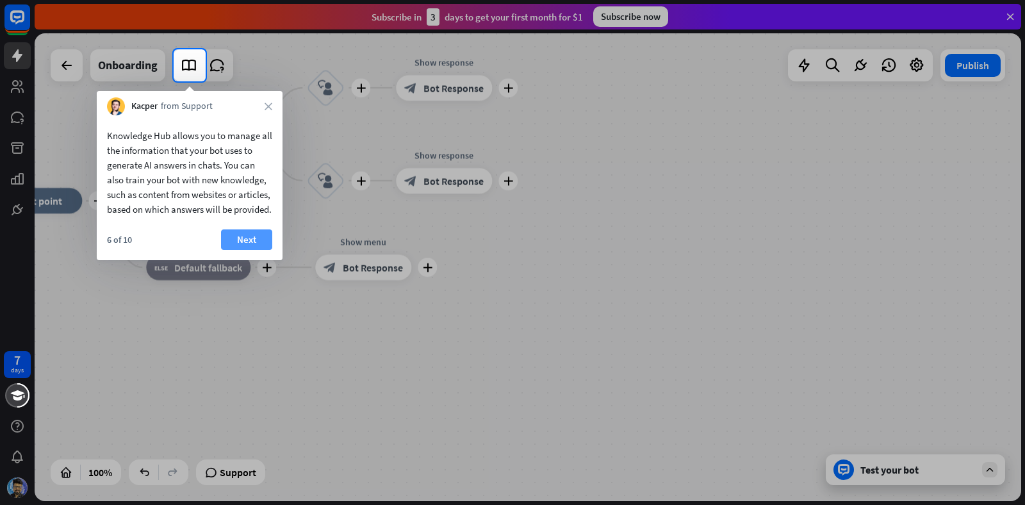
click at [254, 250] on button "Next" at bounding box center [246, 239] width 51 height 20
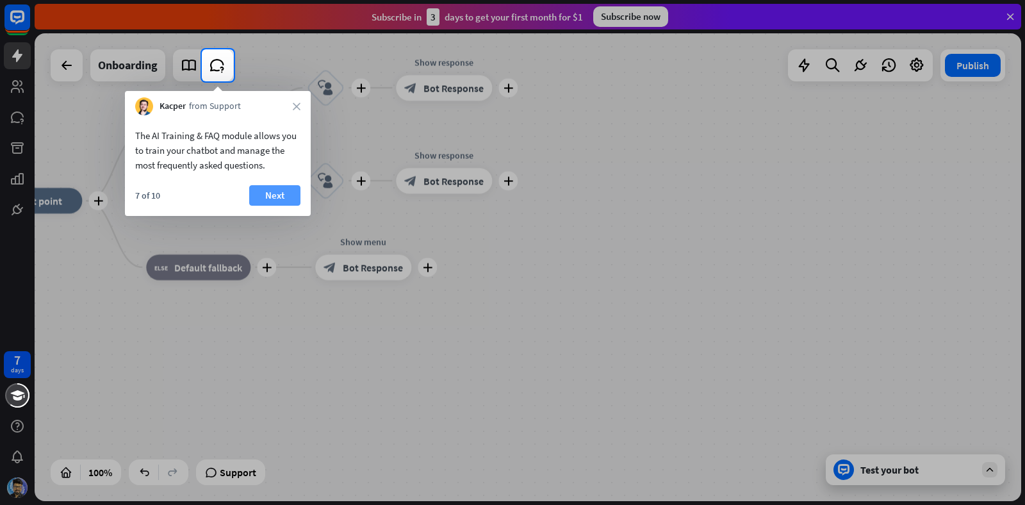
click at [268, 203] on button "Next" at bounding box center [274, 195] width 51 height 20
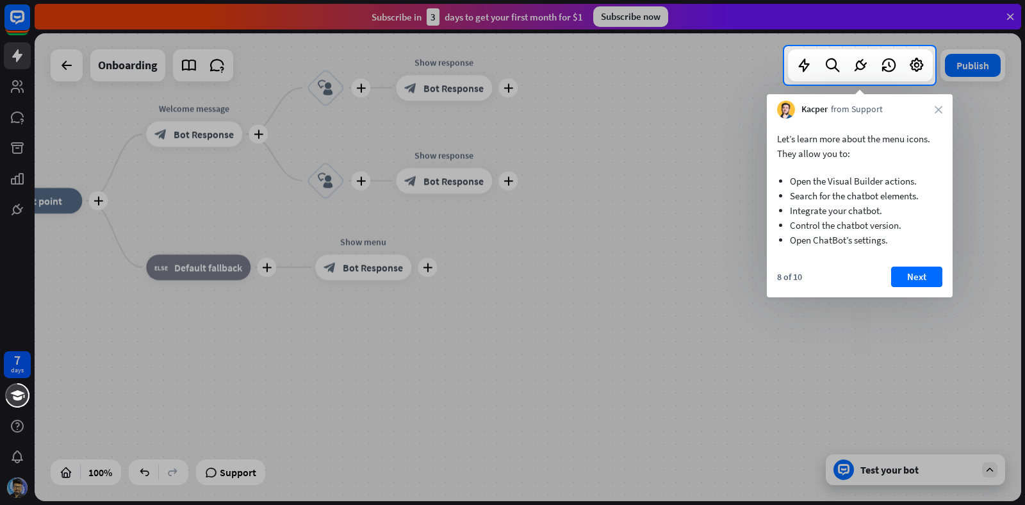
click at [918, 258] on div "Let’s learn more about the menu icons. They allow you to: Open the Visual Build…" at bounding box center [860, 189] width 186 height 142
click at [918, 273] on button "Next" at bounding box center [916, 276] width 51 height 20
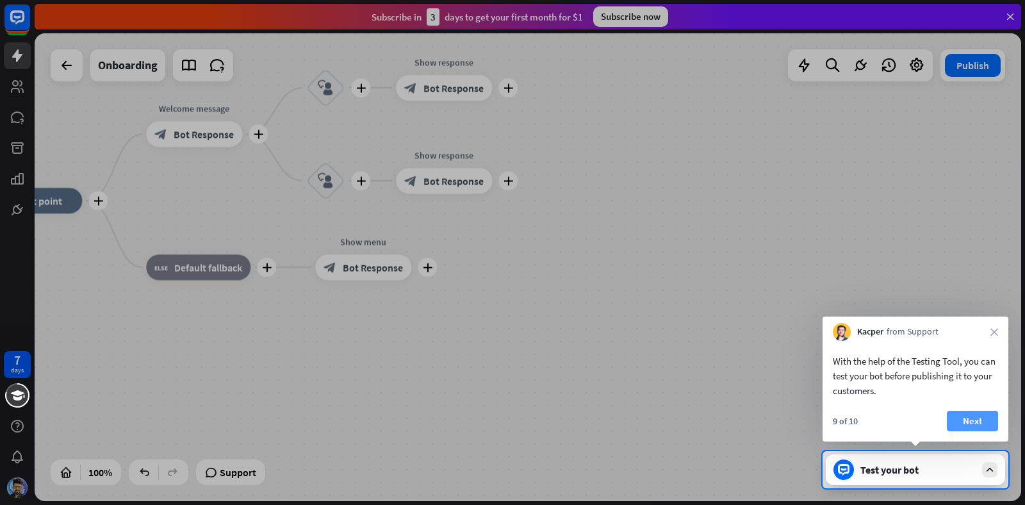
click at [968, 416] on button "Next" at bounding box center [972, 421] width 51 height 20
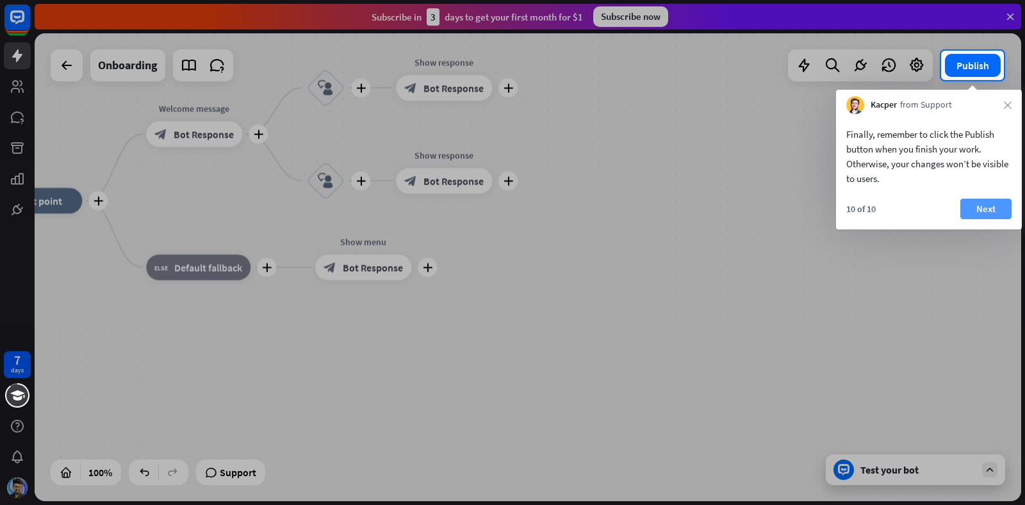
click at [976, 210] on button "Next" at bounding box center [985, 209] width 51 height 20
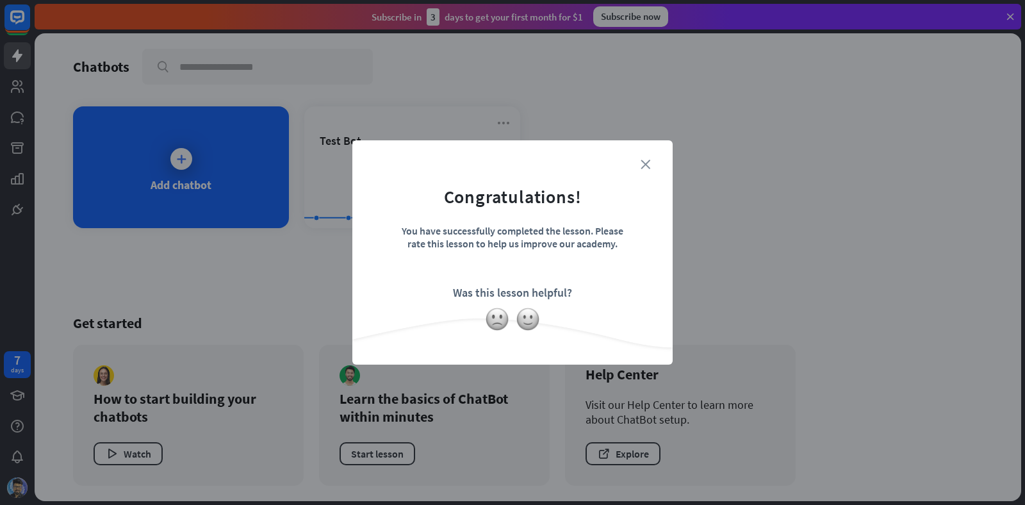
click at [649, 167] on icon "close" at bounding box center [645, 164] width 10 height 10
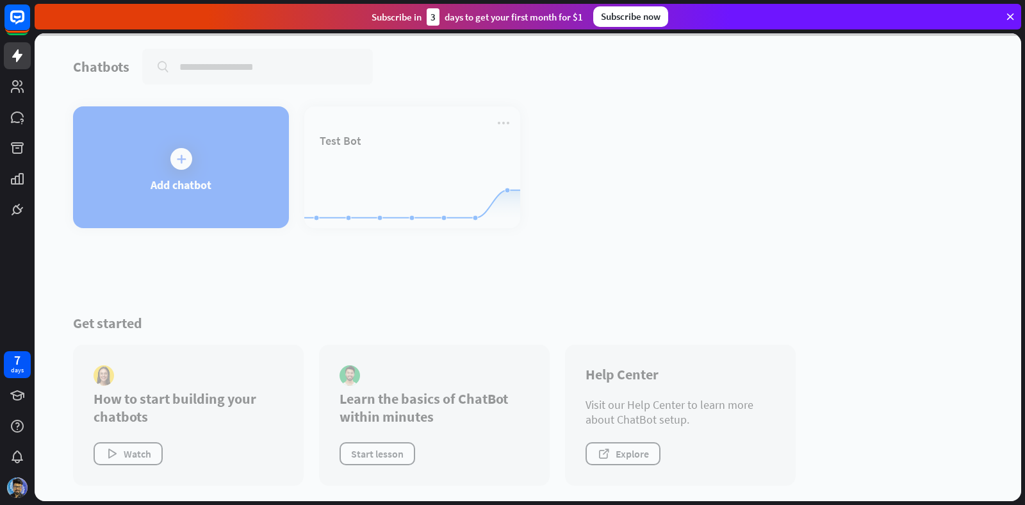
click at [412, 177] on div at bounding box center [528, 267] width 986 height 468
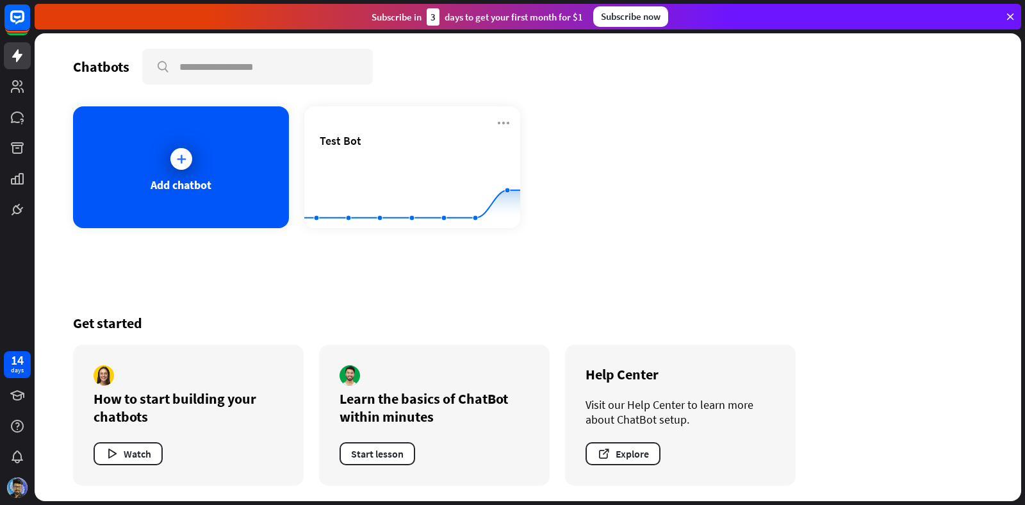
click at [412, 177] on rect at bounding box center [412, 196] width 216 height 80
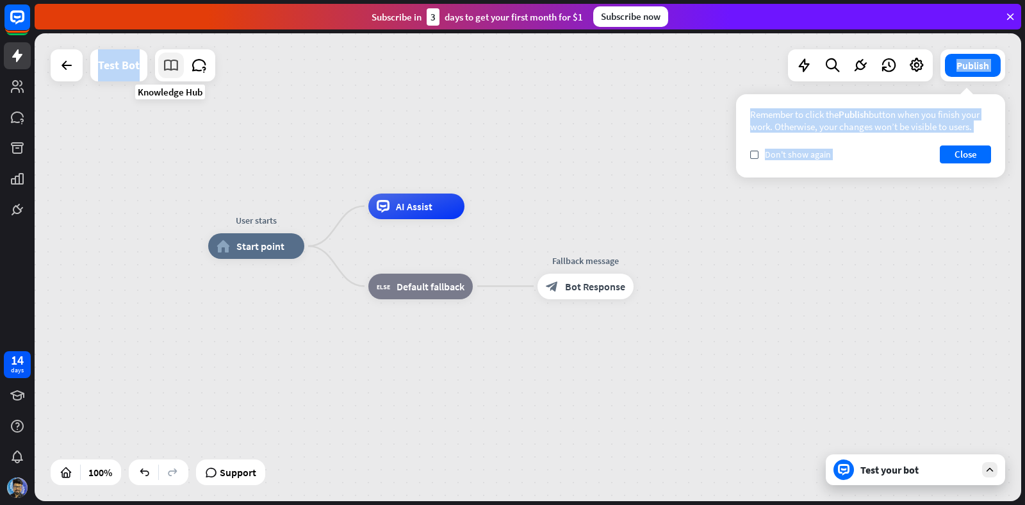
click at [176, 63] on icon at bounding box center [171, 65] width 17 height 17
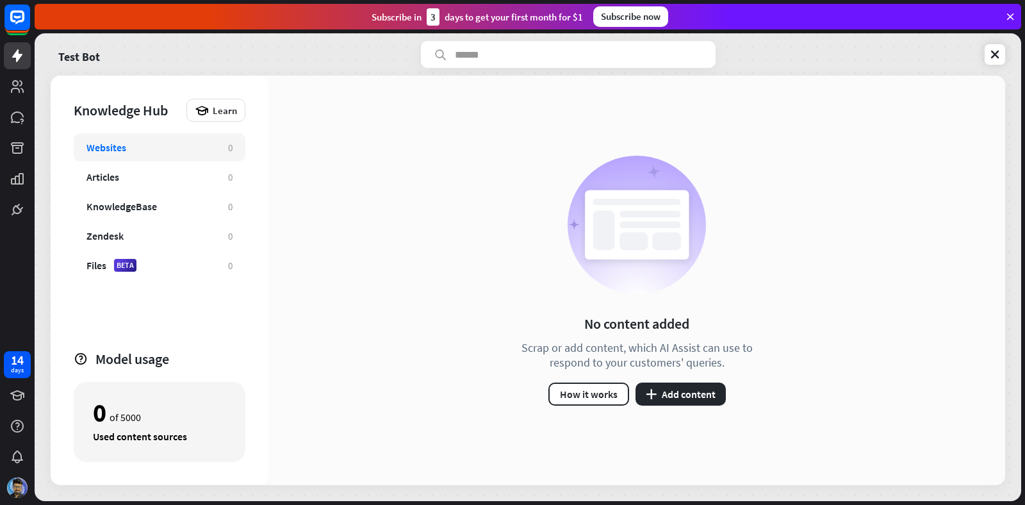
click at [386, 153] on div "No content added Scrap or add content, which AI Assist can use to respond to yo…" at bounding box center [636, 280] width 737 height 409
click at [175, 208] on div "KnowledgeBase" at bounding box center [150, 206] width 129 height 13
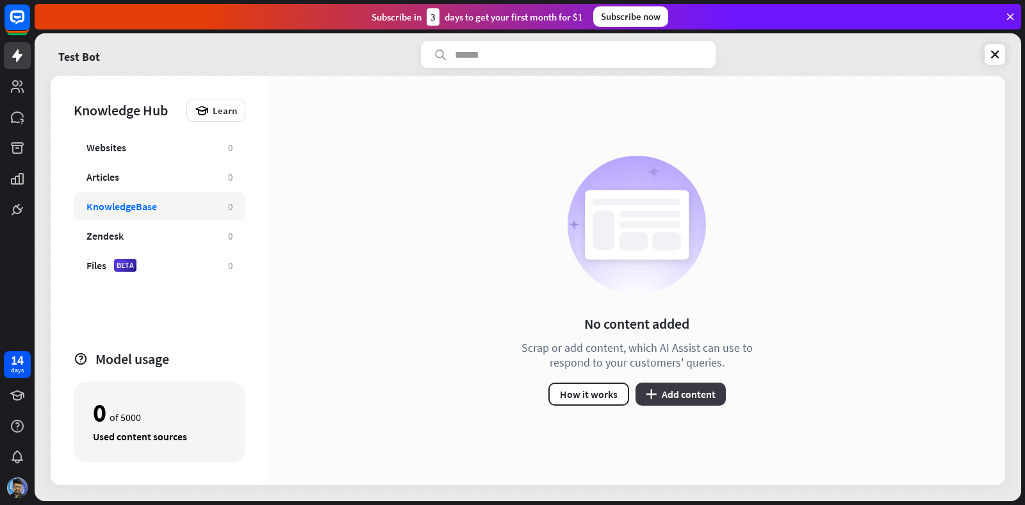
click at [676, 389] on button "plus Add content" at bounding box center [680, 393] width 90 height 23
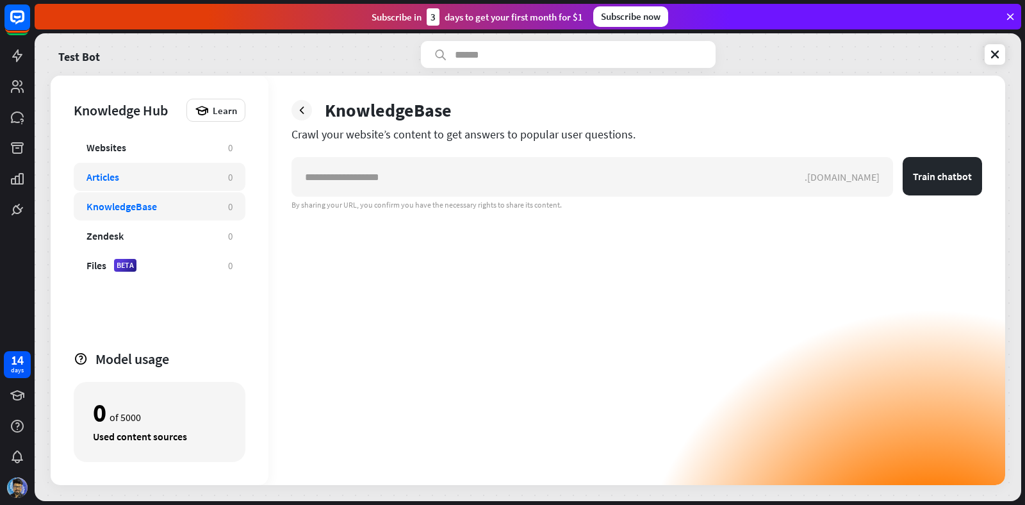
click at [105, 176] on div "Articles" at bounding box center [102, 176] width 33 height 13
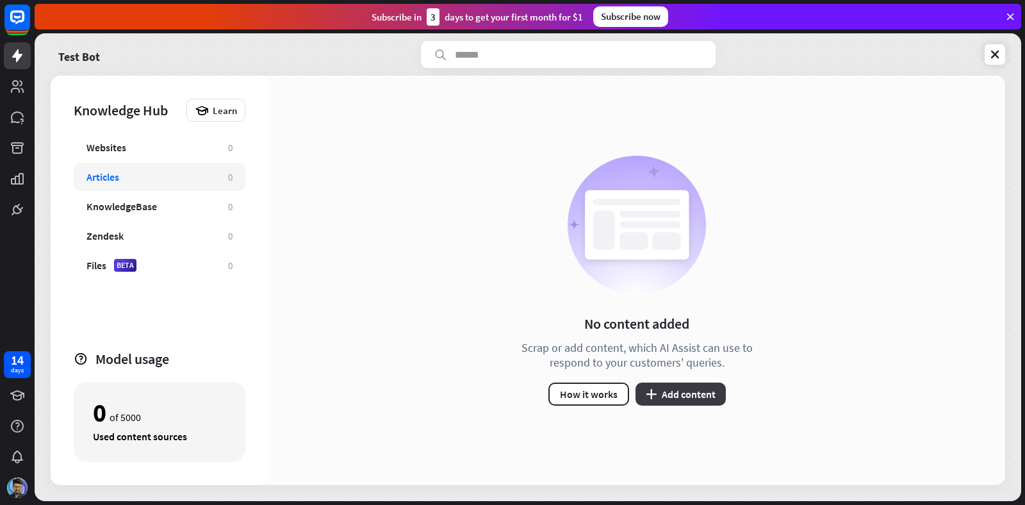
click at [667, 391] on button "plus Add content" at bounding box center [680, 393] width 90 height 23
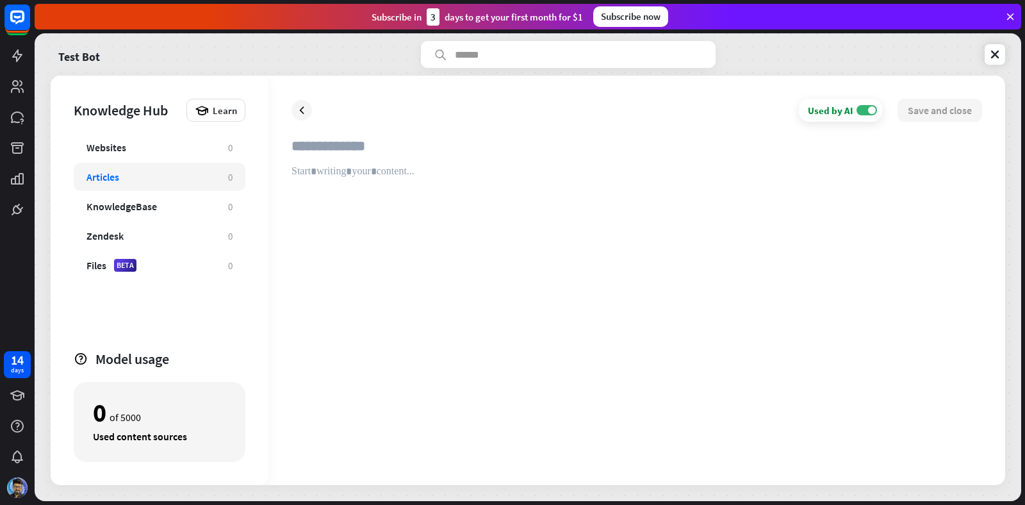
type input "**********"
click at [463, 293] on div at bounding box center [636, 313] width 690 height 297
paste div
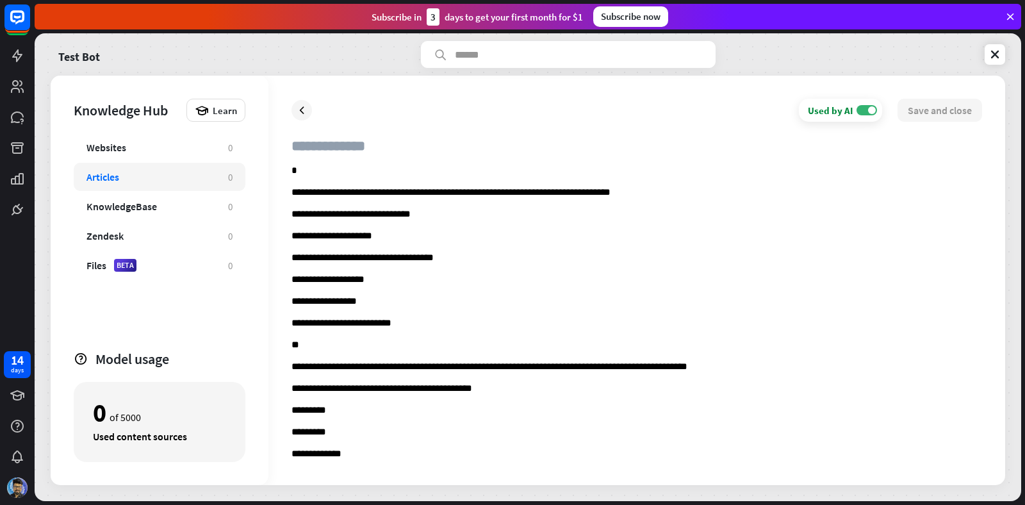
click at [337, 149] on input "text" at bounding box center [636, 151] width 690 height 28
type input "****"
click at [955, 111] on button "Save and close" at bounding box center [939, 110] width 85 height 23
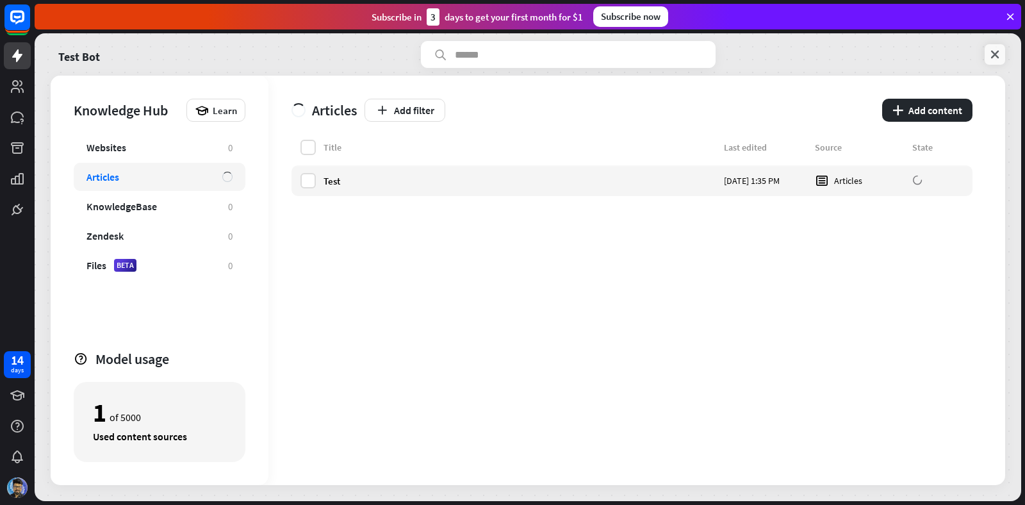
click at [991, 52] on icon at bounding box center [994, 54] width 13 height 13
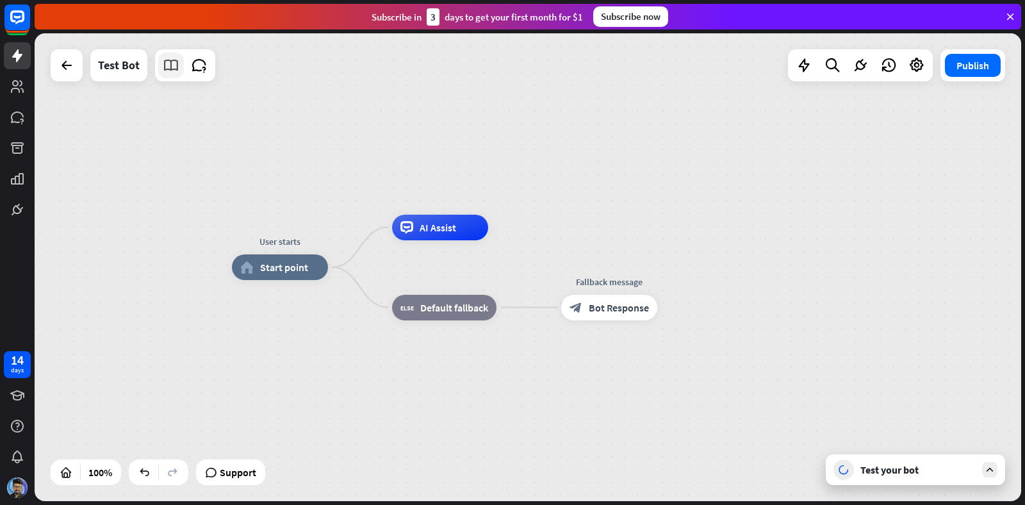
click at [170, 74] on link at bounding box center [171, 66] width 26 height 26
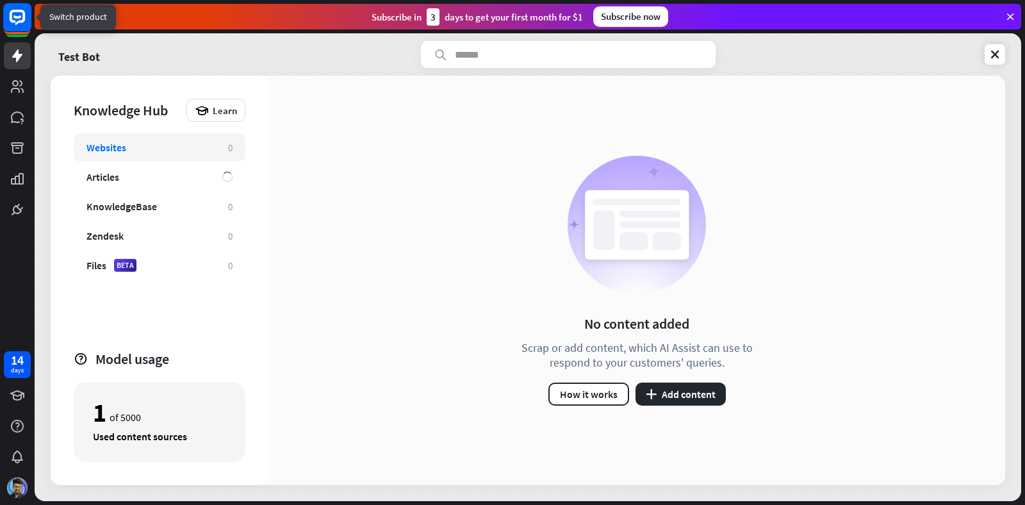
click at [15, 29] on rect at bounding box center [17, 17] width 28 height 28
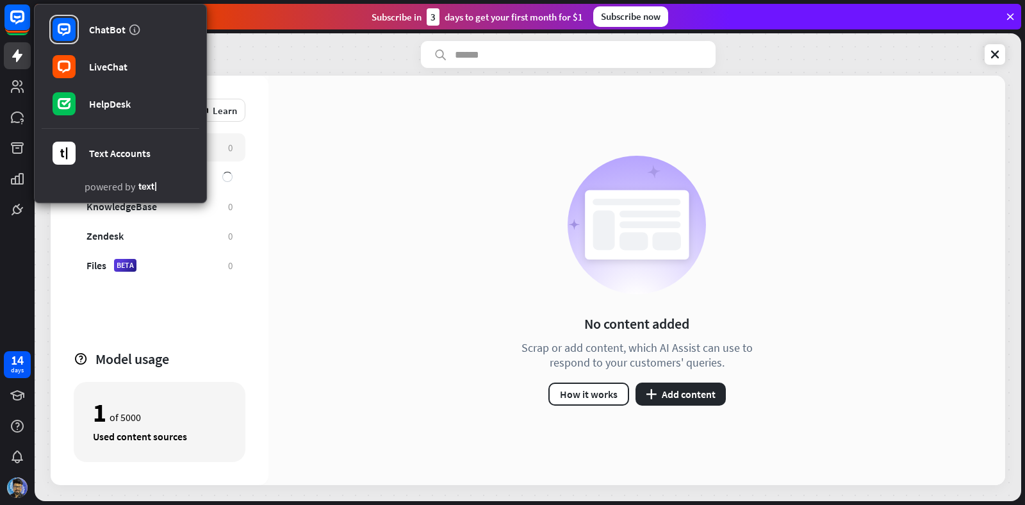
click at [245, 149] on div "Knowledge Hub Learn Websites 0 Articles KnowledgeBase 0 Zendesk 0 Files BETA 0 …" at bounding box center [160, 280] width 218 height 409
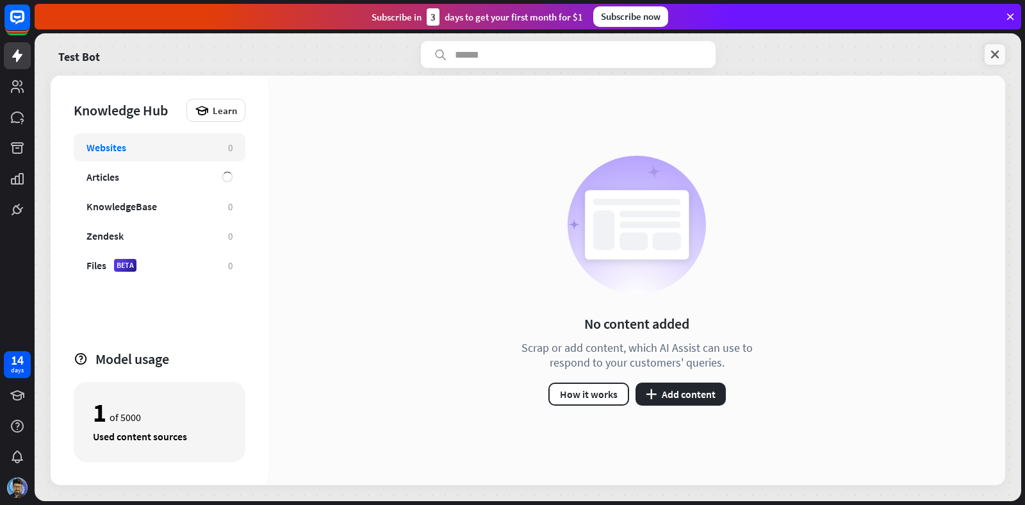
click at [991, 48] on icon at bounding box center [994, 54] width 13 height 13
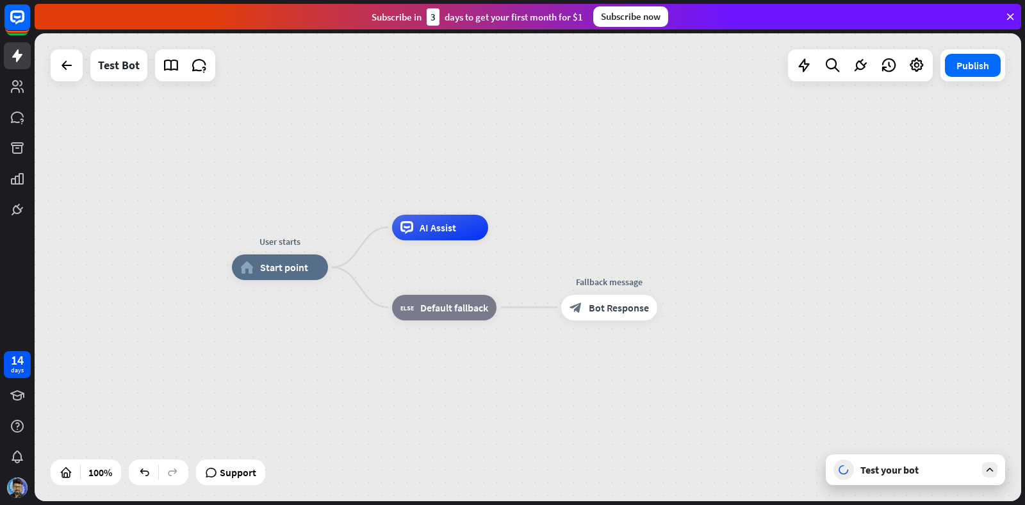
click at [1013, 21] on icon at bounding box center [1010, 17] width 12 height 12
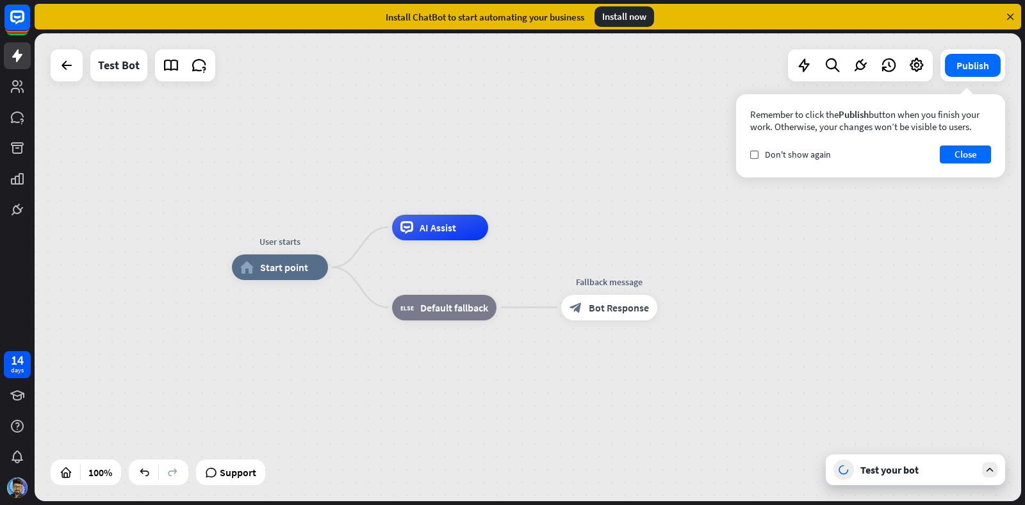
click at [1009, 13] on icon at bounding box center [1010, 17] width 12 height 12
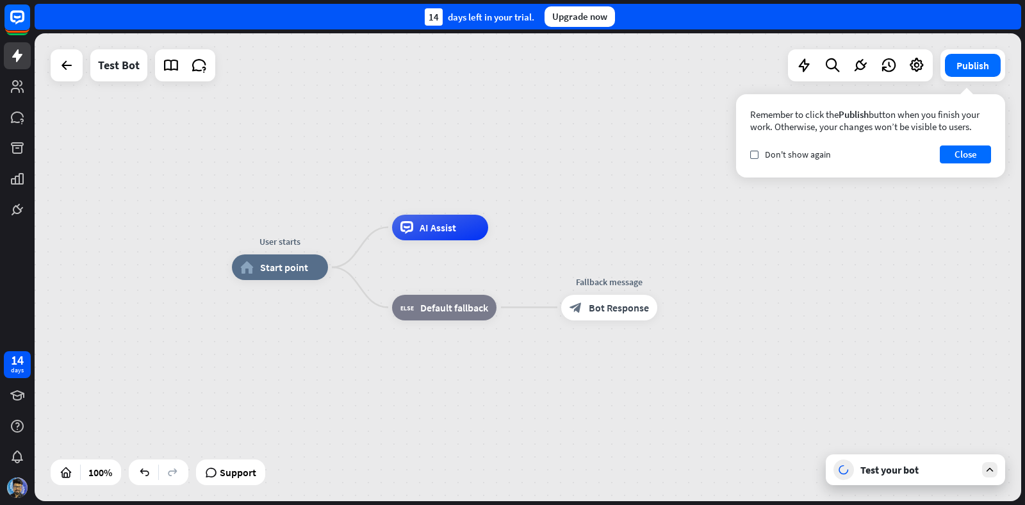
click at [173, 83] on div "User starts home_2 Start point AI Assist block_fallback Default fallback Fallba…" at bounding box center [528, 267] width 986 height 468
click at [169, 77] on link at bounding box center [171, 66] width 26 height 26
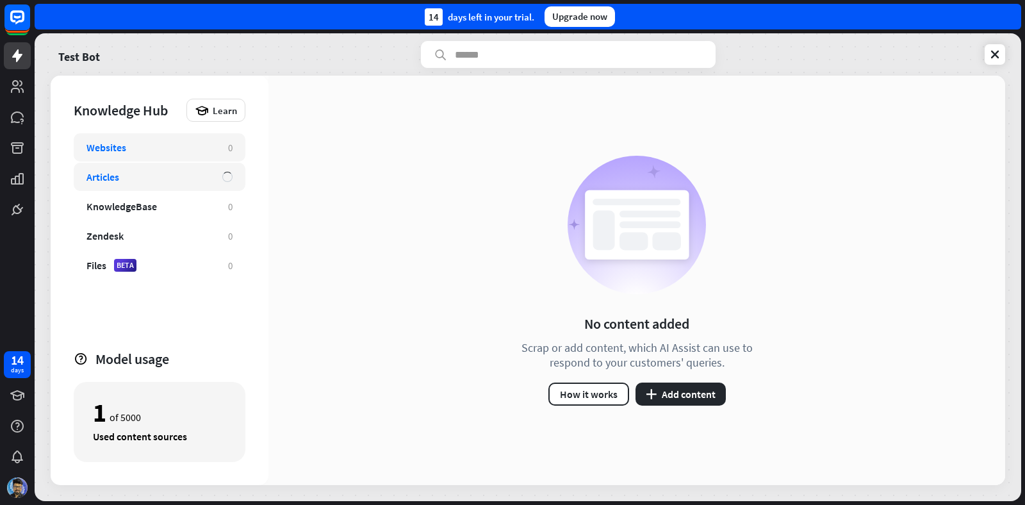
click at [193, 170] on div "Articles" at bounding box center [147, 176] width 123 height 13
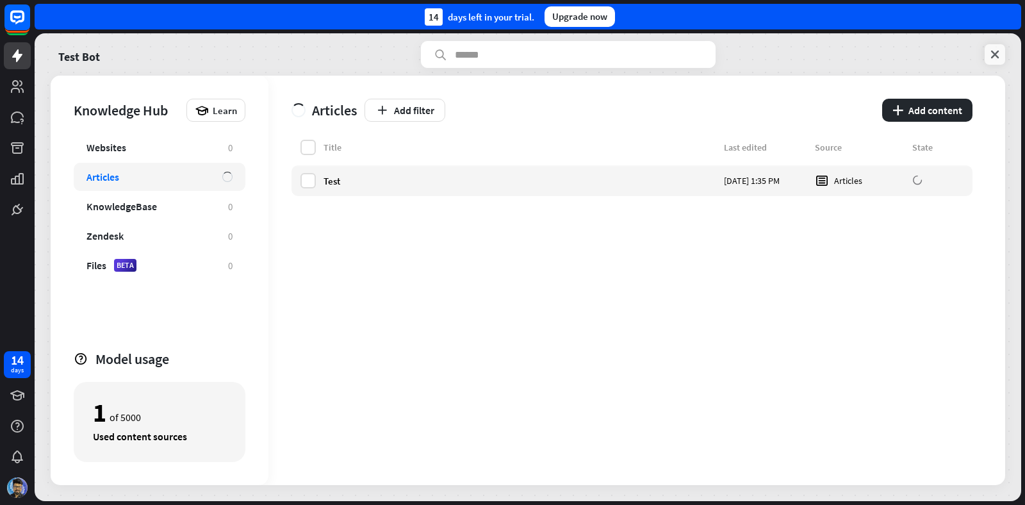
click at [997, 49] on icon at bounding box center [994, 54] width 13 height 13
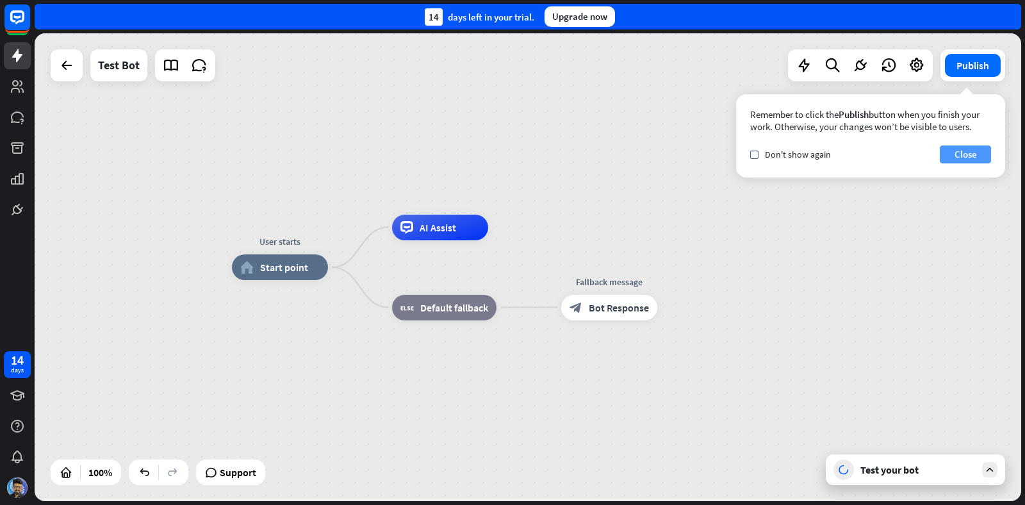
click at [955, 153] on button "Close" at bounding box center [965, 154] width 51 height 18
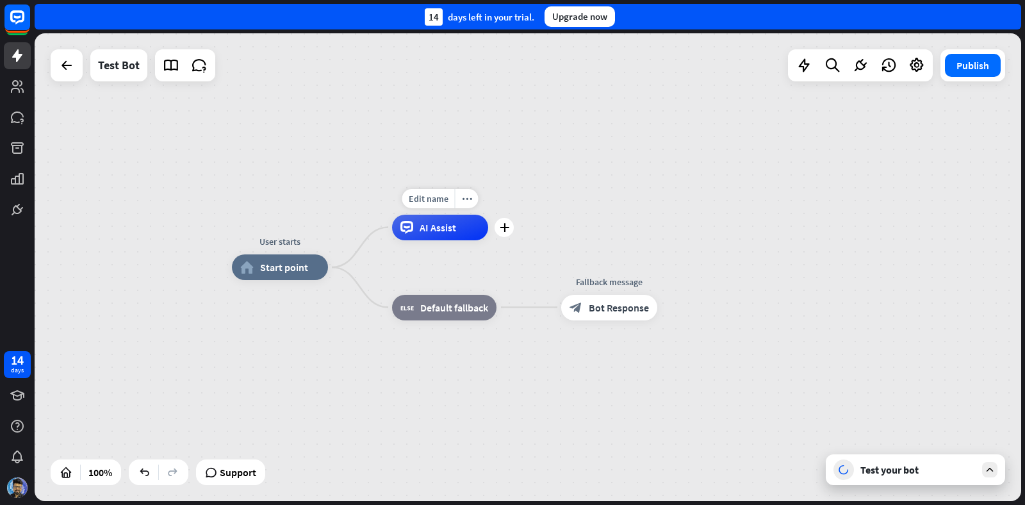
click at [431, 232] on span "AI Assist" at bounding box center [437, 227] width 37 height 13
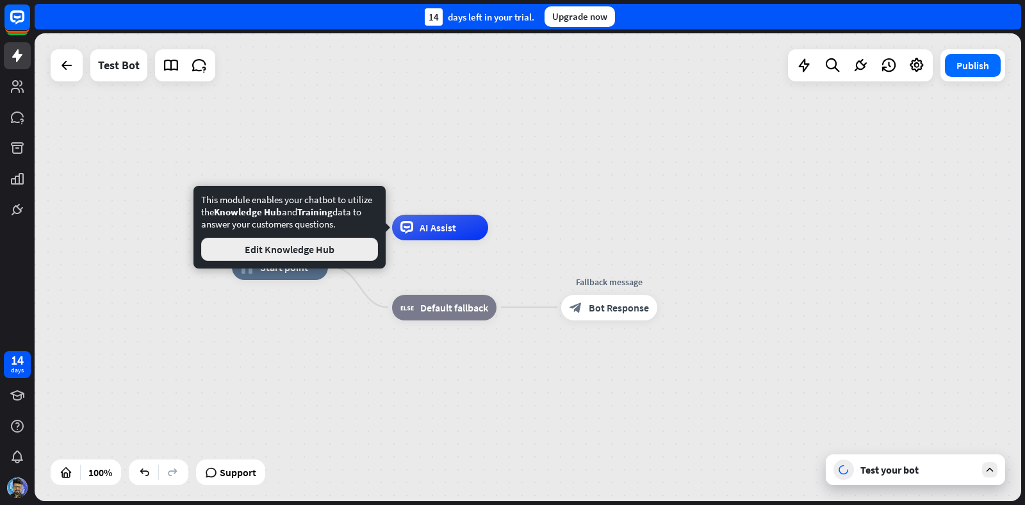
click at [317, 252] on button "Edit Knowledge Hub" at bounding box center [289, 249] width 177 height 23
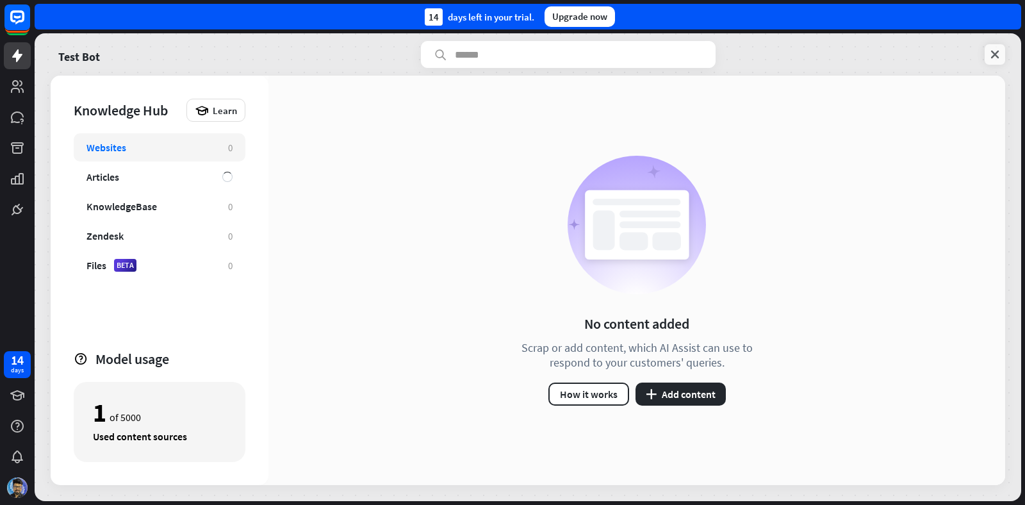
click at [997, 54] on icon at bounding box center [994, 54] width 13 height 13
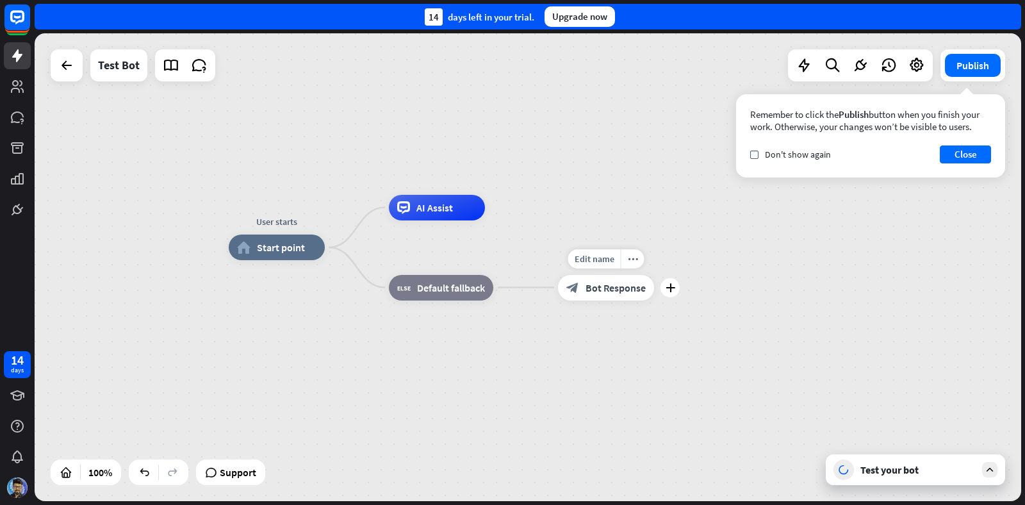
click at [599, 275] on div "block_bot_response Bot Response" at bounding box center [606, 288] width 96 height 26
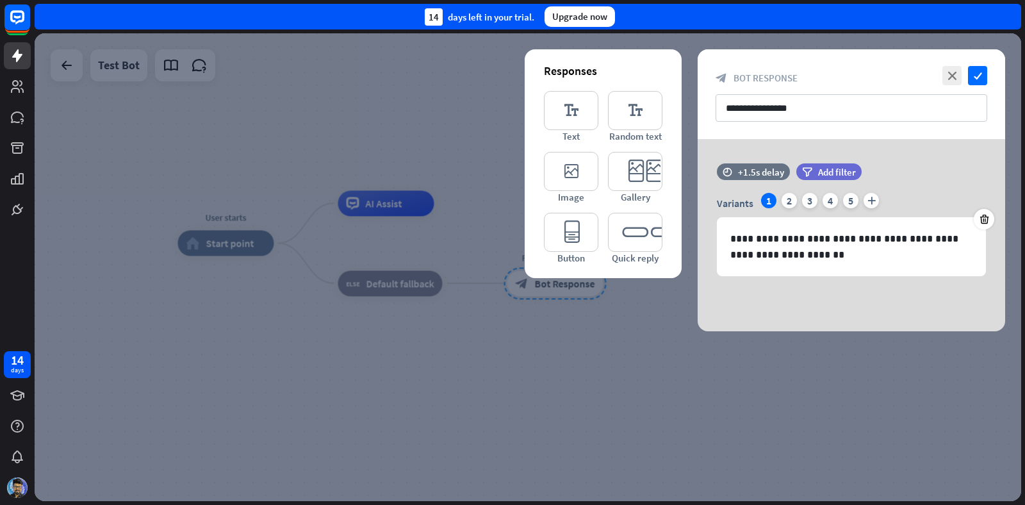
click at [600, 284] on div at bounding box center [528, 267] width 986 height 468
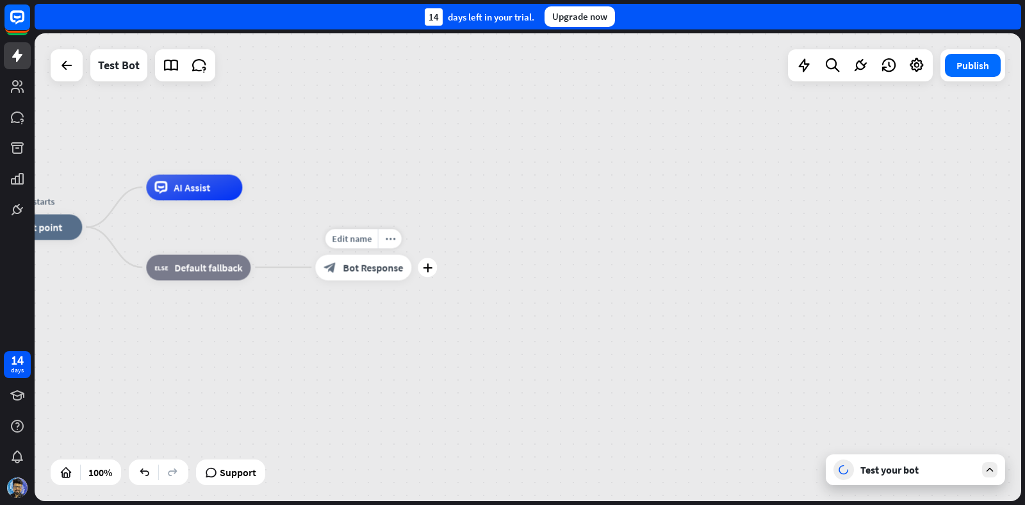
click at [387, 269] on span "Bot Response" at bounding box center [373, 267] width 60 height 13
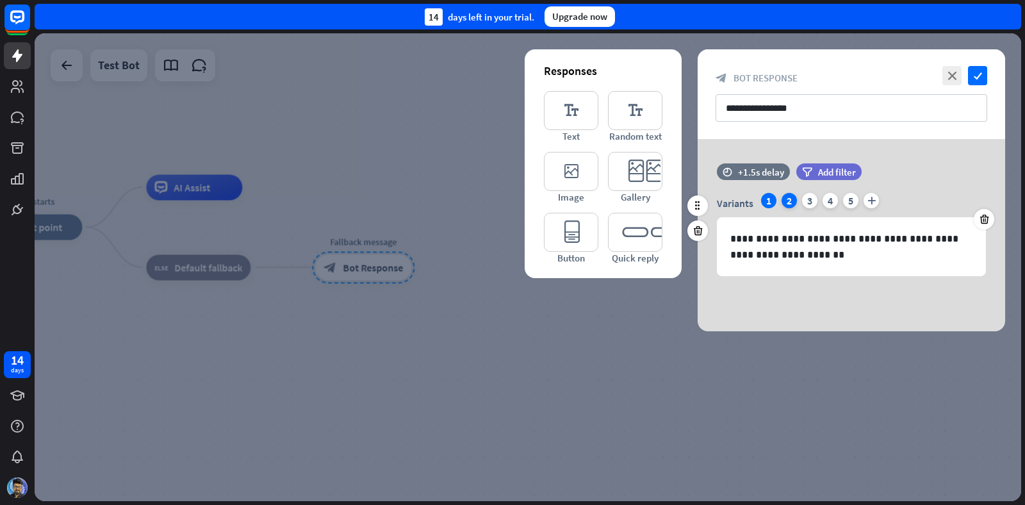
click at [784, 198] on div "2" at bounding box center [788, 200] width 15 height 15
click at [745, 172] on div "+1.5s delay" at bounding box center [761, 172] width 46 height 12
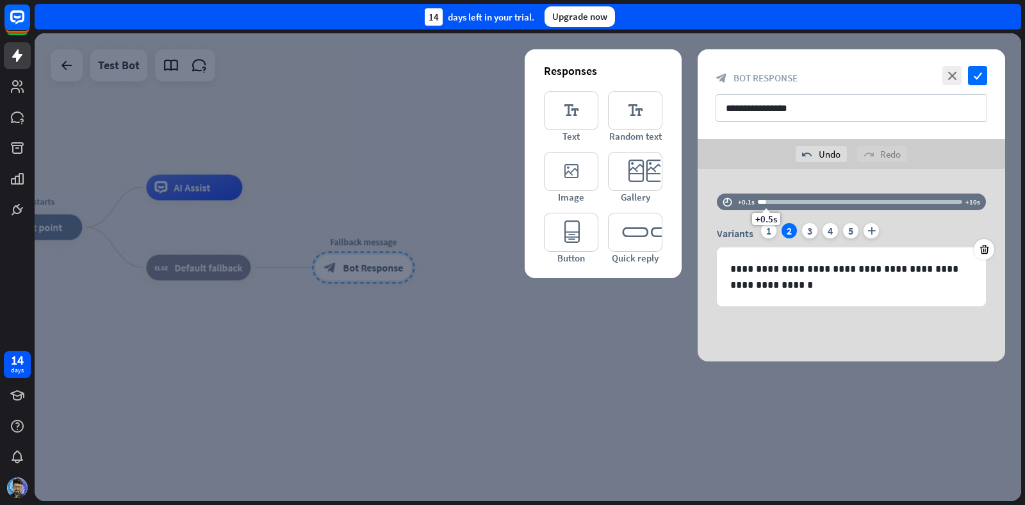
drag, startPoint x: 783, startPoint y: 184, endPoint x: 765, endPoint y: 188, distance: 18.2
click at [765, 188] on div "**********" at bounding box center [850, 265] width 307 height 192
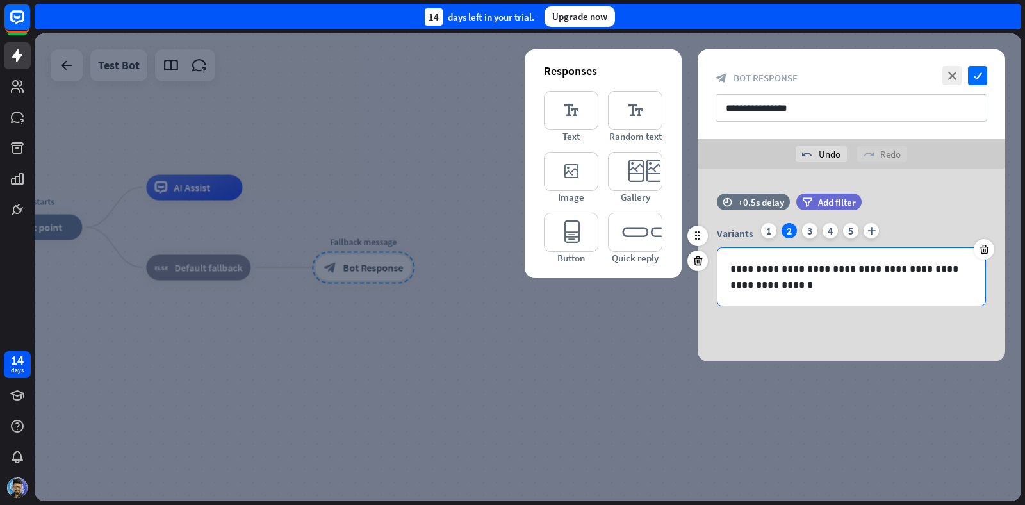
click at [785, 284] on p "**********" at bounding box center [851, 277] width 242 height 32
click at [601, 350] on div at bounding box center [528, 267] width 986 height 468
